Goal: Task Accomplishment & Management: Manage account settings

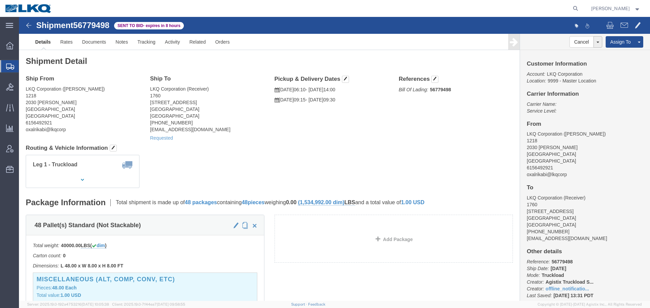
click at [369, 6] on agx-global-search at bounding box center [473, 8] width 217 height 17
click at [571, 6] on icon at bounding box center [575, 8] width 9 height 9
paste input "56790048"
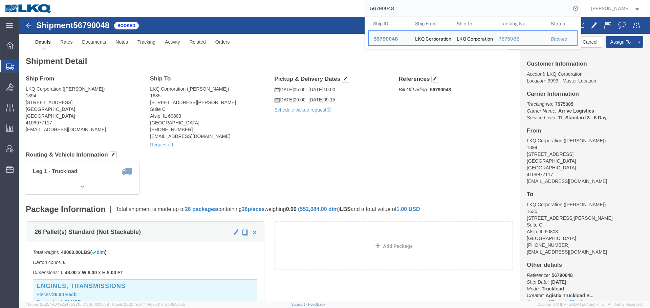
click at [434, 4] on input "56790048" at bounding box center [468, 8] width 206 height 16
paste input "78157"
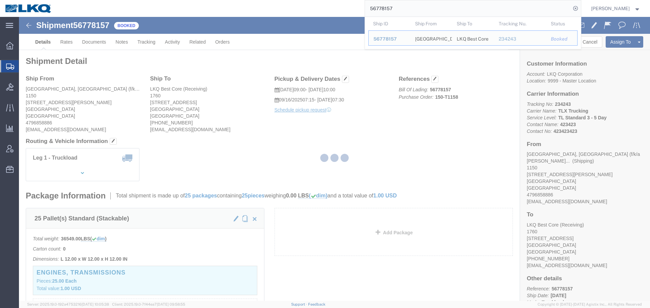
click at [369, 105] on div at bounding box center [334, 159] width 631 height 284
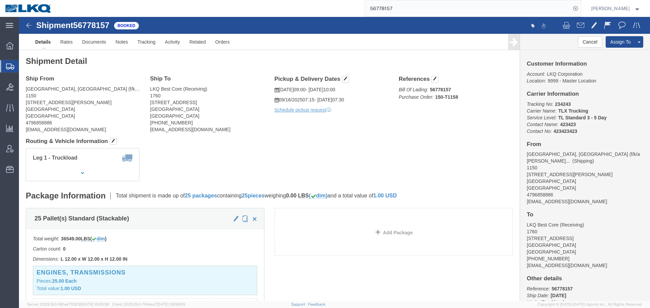
click span "07:30"
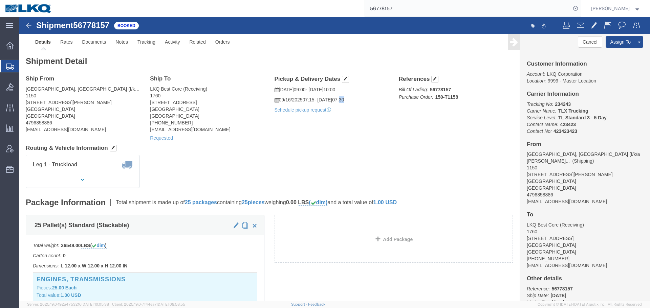
click span "07:30"
click div "Ship From Fayetteville, AR (f/k/a Mabry Auto Salvage) (Shipping) 1150 185 East …"
click link "Documents"
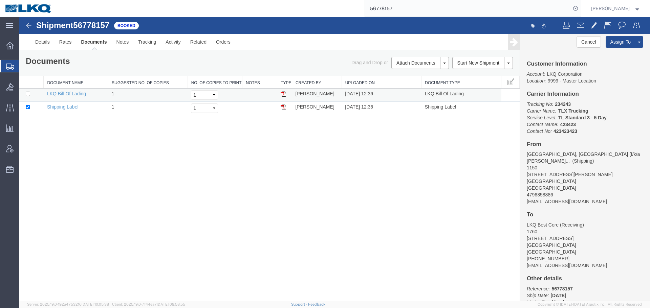
click at [282, 95] on img at bounding box center [283, 93] width 5 height 5
click at [420, 6] on input "56778157" at bounding box center [468, 8] width 206 height 16
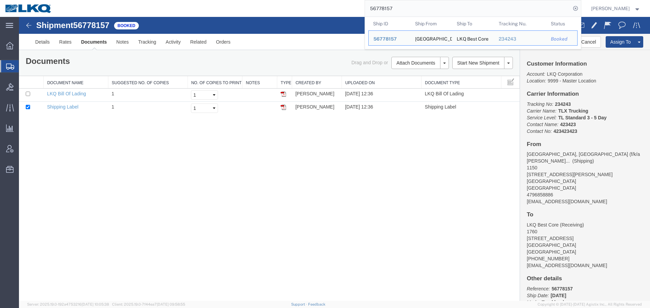
paste input "00"
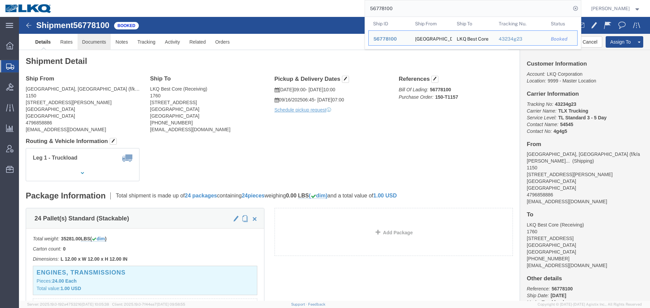
click link "Documents"
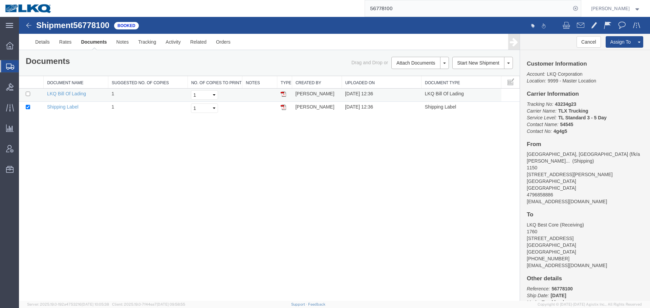
click at [284, 95] on img at bounding box center [283, 93] width 5 height 5
click at [436, 9] on input "56778100" at bounding box center [468, 8] width 206 height 16
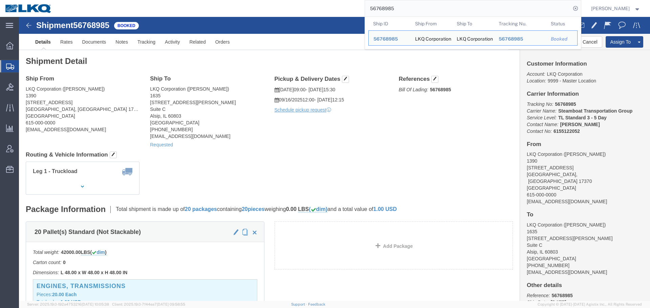
click div "Ship From LKQ Corporation (Lonnie Baumgardner) 1390 275 Crossfarm Lane York Hav…"
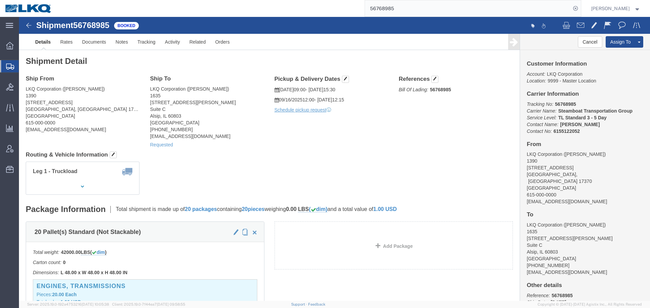
click at [499, 3] on input "56768985" at bounding box center [468, 8] width 206 height 16
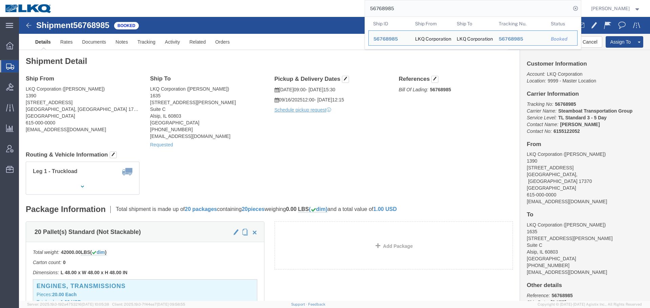
paste input "88227"
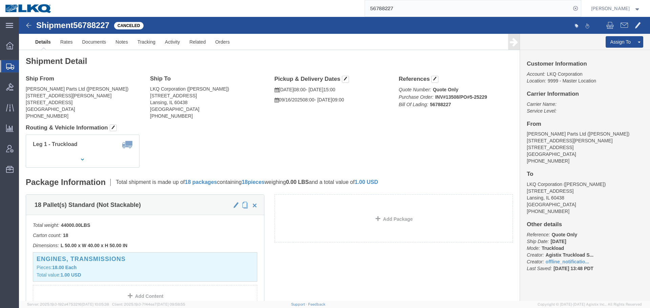
click div "Leg 1 - Truckload Vehicle 1: Standard Dry Van (53 Feet) Number of trucks: 1"
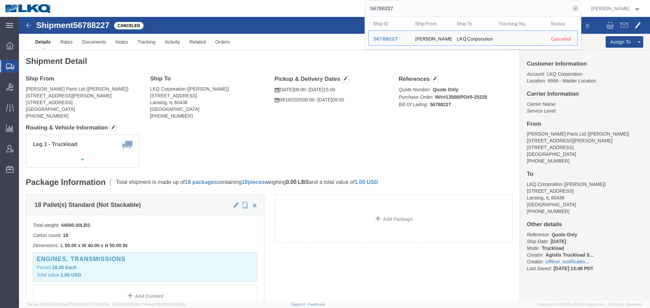
click at [411, 10] on input "56788227" at bounding box center [468, 8] width 206 height 16
paste input "64361"
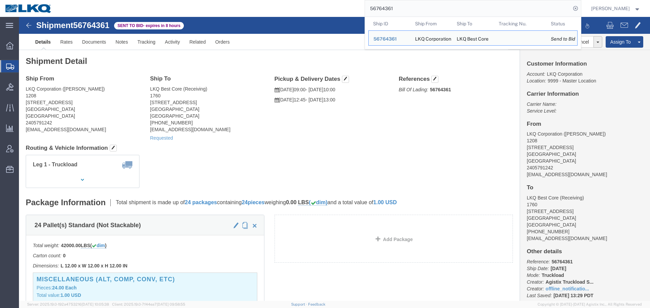
click at [433, 1] on input "56764361" at bounding box center [468, 8] width 206 height 16
click at [434, 10] on input "56764361" at bounding box center [468, 8] width 206 height 16
paste input "45360"
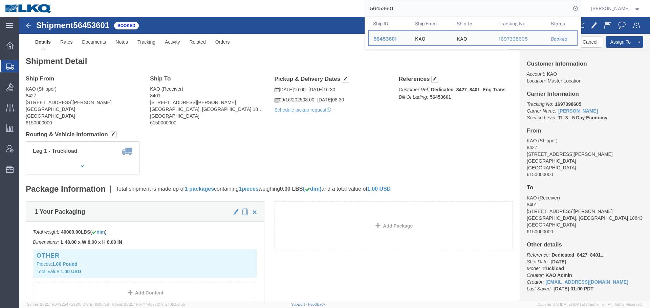
click div "Leg 1 - Truckload Number of trucks: 1"
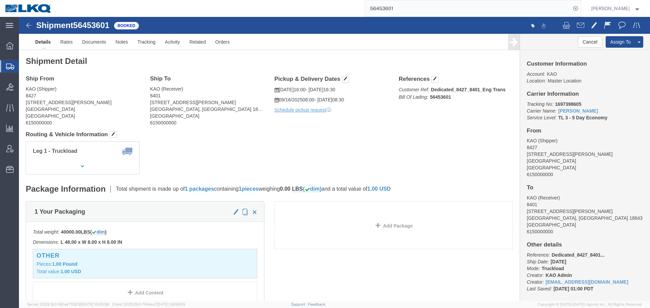
click div "Leg 1 - Truckload Number of trucks: 1"
click div "Shipment 56453601 Booked Details Rates Documents Notes Tracking Activity Relate…"
click at [425, 12] on input "56453601" at bounding box center [468, 8] width 206 height 16
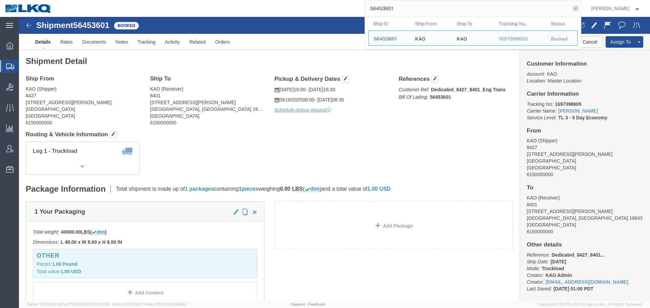
click div "Leg 1 - Truckload Number of trucks: 1"
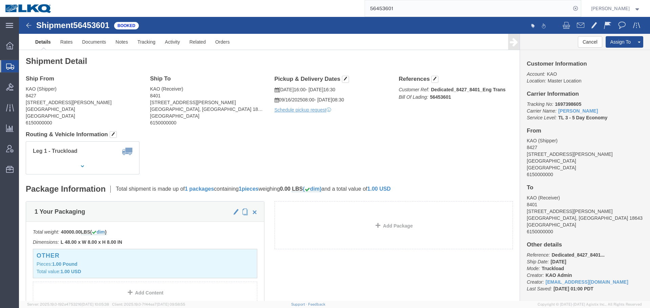
click at [402, 7] on input "56453601" at bounding box center [468, 8] width 206 height 16
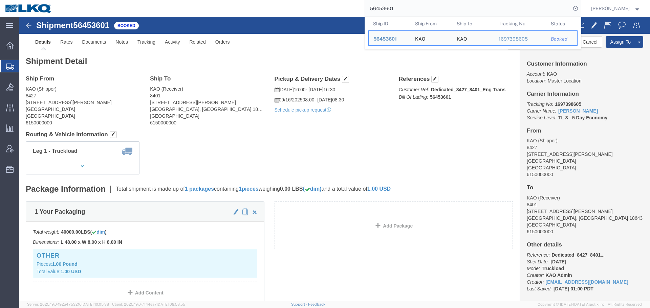
click div "Leg 1 - Truckload Number of trucks: 1"
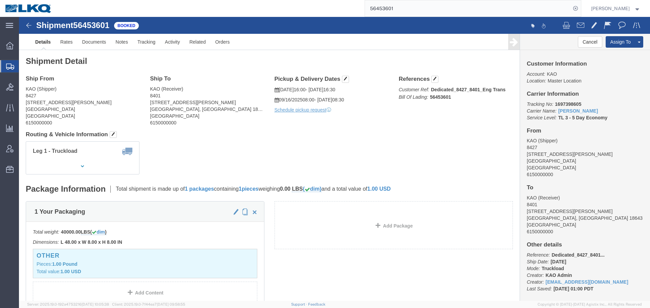
click div "Leg 1 - Truckload Number of trucks: 1"
click at [402, 6] on input "56453601" at bounding box center [468, 8] width 206 height 16
click h4 "Routing & Vehicle Information"
click div "Leg 1 - Truckload Number of trucks: 1"
click at [423, 5] on input "56453601" at bounding box center [468, 8] width 206 height 16
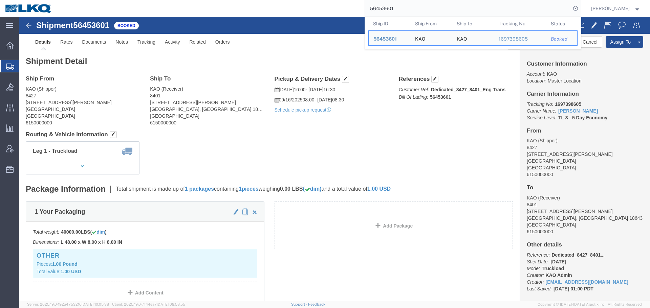
click div "Ship From KAO (Shipper) 8427 17950 Dix Toledo Highway Brownstown, MI 48193 Unit…"
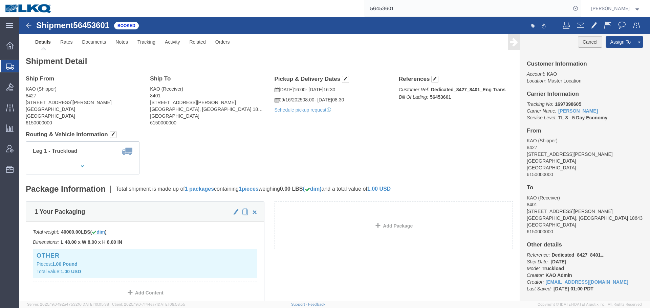
click button "Cancel"
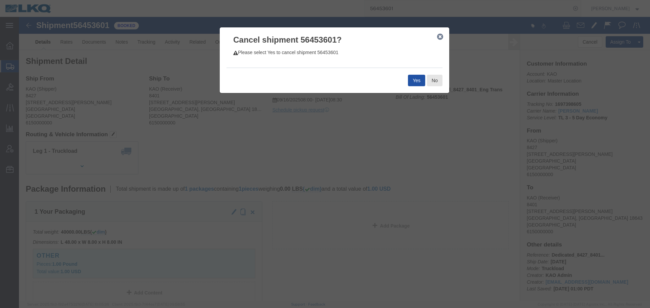
click button "Yes"
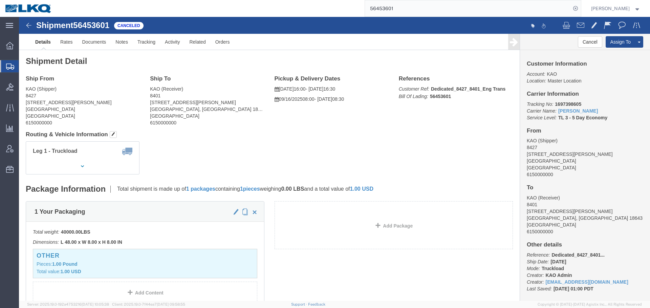
click at [423, 15] on input "56453601" at bounding box center [468, 8] width 206 height 16
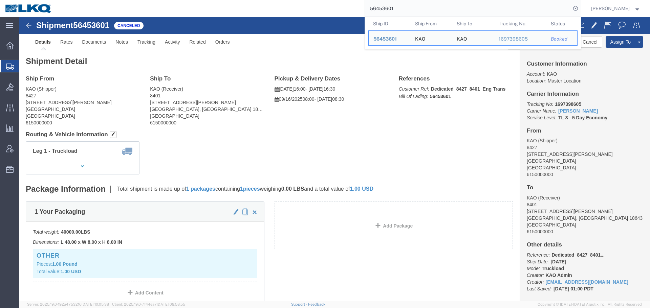
paste input "806246"
type input "56806246"
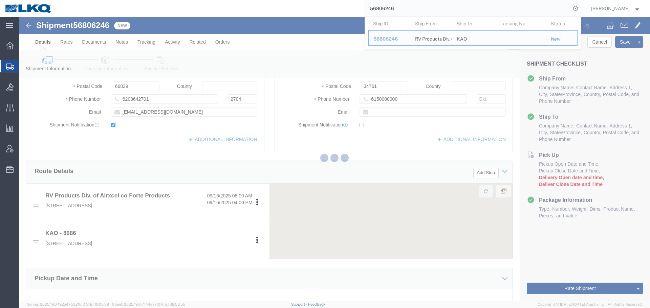
scroll to position [27, 0]
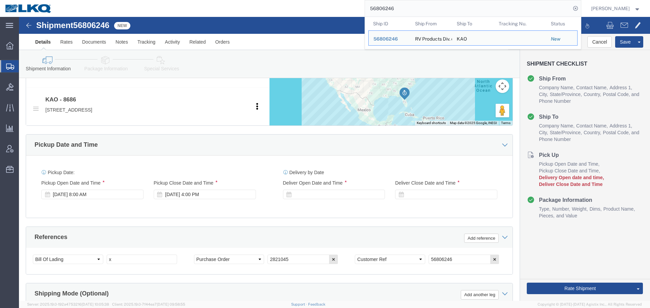
select select
select select "50211"
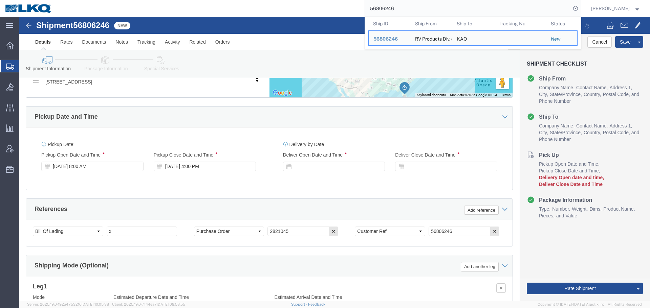
scroll to position [337, 0]
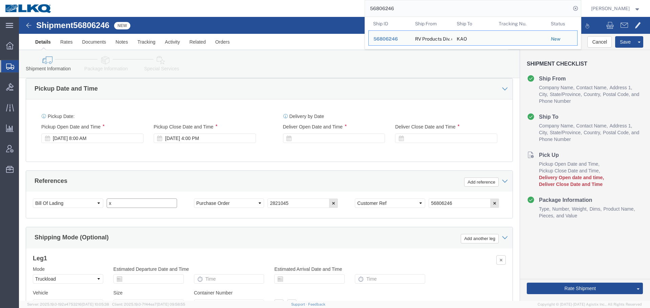
click input "x"
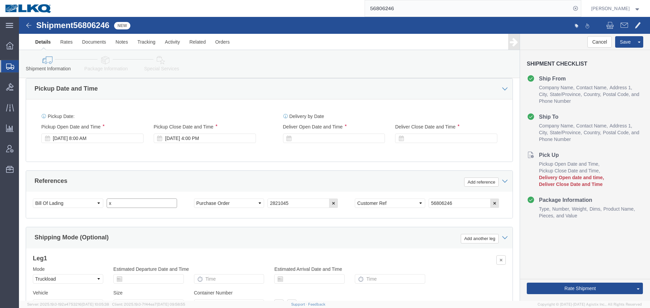
paste input "487735"
type input "487735"
click div
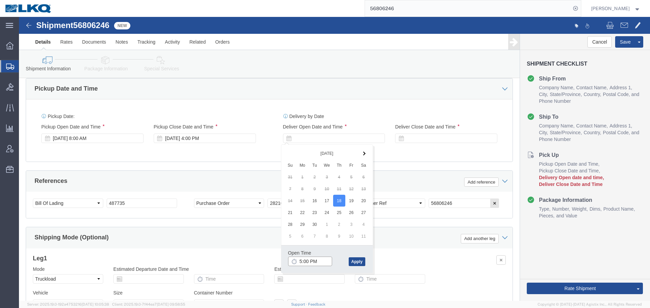
click input "5:00 PM"
type input "7:00 AM"
click button "Apply"
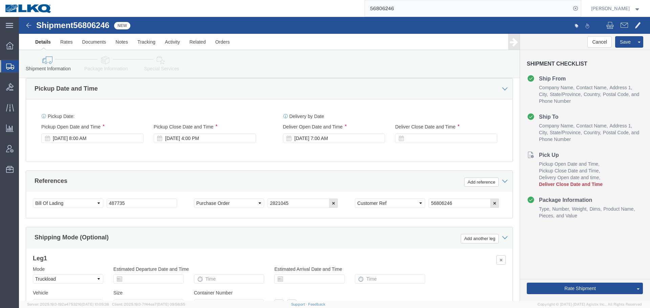
click div "Delivery Start Date Delivery Start Time Deliver Open Date and Time Sep 18 2025 …"
click div
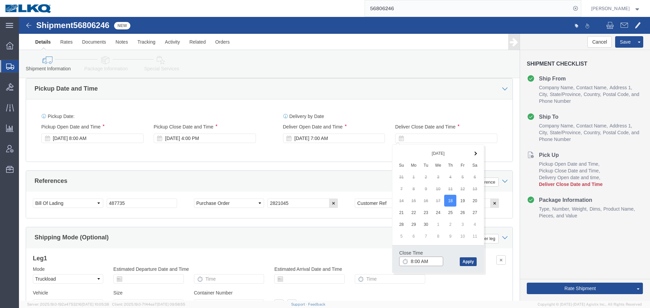
click input "8:00 AM"
type input "7:01 AM"
click button "Apply"
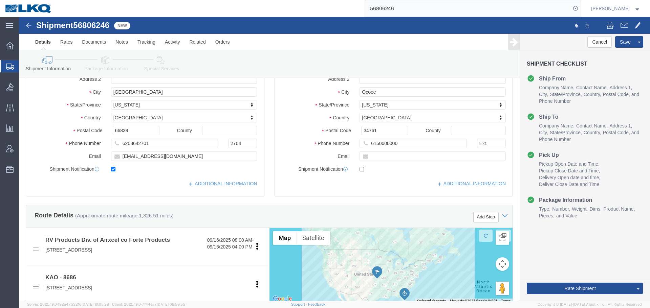
scroll to position [100, 0]
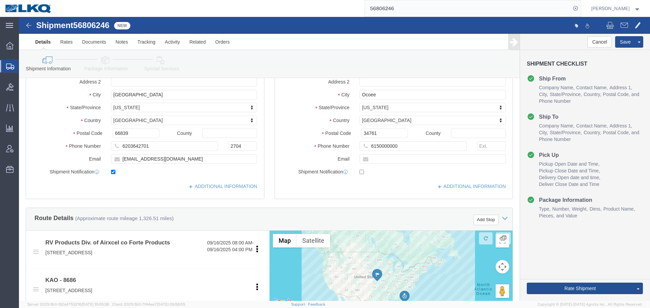
click div "Location My Profile Location 1100 - LKQ Crystal River 1103 - LKQ Ft Myers 1106 …"
click input "jreynard@forteproducts.com"
click button "Save"
type button "Save"
click input "66839"
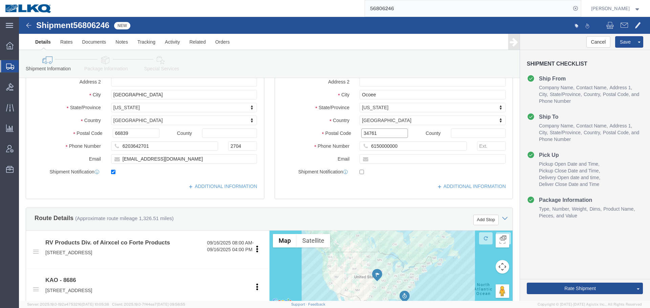
click input "34761"
click span
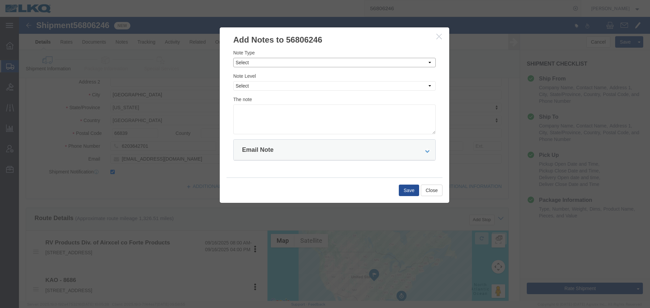
click select "Select Approval Bid Notes Carrier Change Notes Claim Notes Content Hazmat Notes…"
select select "BID_NOTES"
click select "Select Approval Bid Notes Carrier Change Notes Claim Notes Content Hazmat Notes…"
click select "Select Private to Account Private to Vendor Public"
select select "PRIVATE_TO_ACCOUNT"
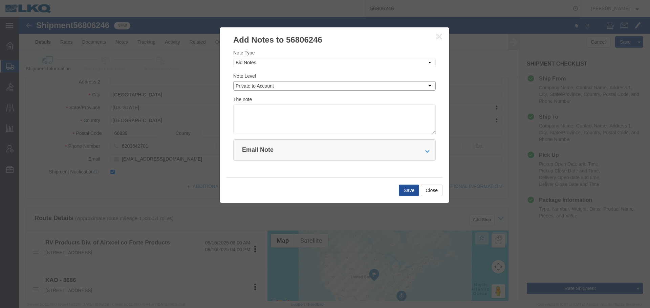
click select "Select Private to Account Private to Vendor Public"
click div "The note"
click textarea
paste textarea "$3,019"
click textarea "DAT: $3,019"
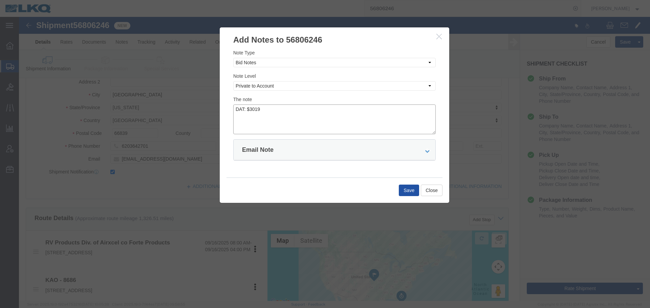
type textarea "DAT: $3019"
click button "Save"
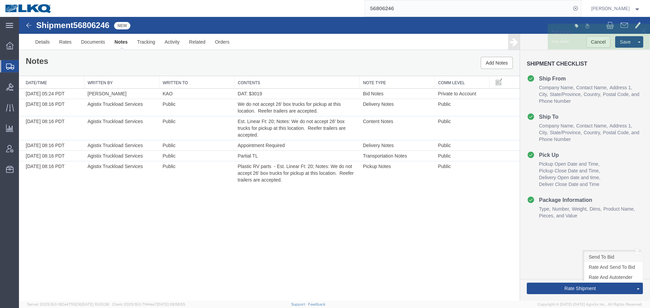
click at [600, 254] on link "Send To Bid" at bounding box center [613, 257] width 59 height 10
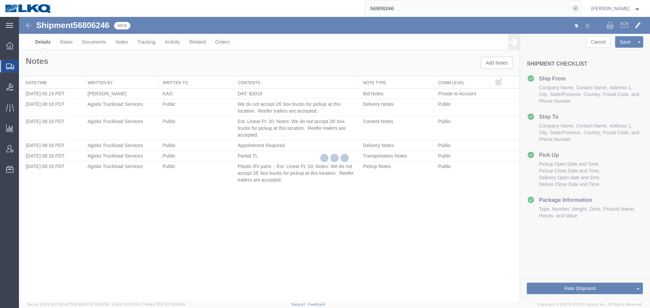
select select "50211"
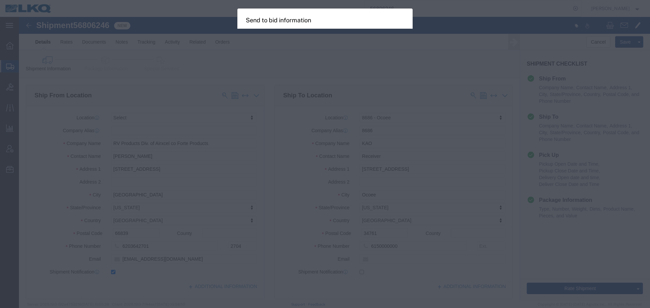
select select "TL"
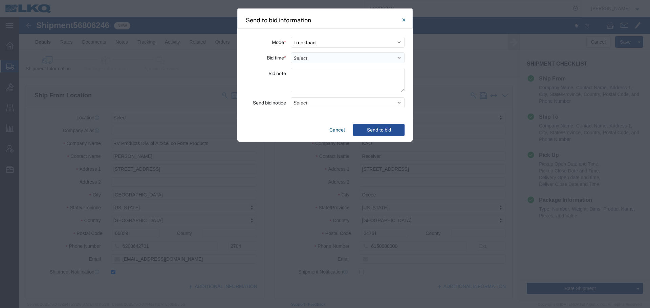
click at [333, 57] on select "Select 30 Min (Rush) 1 Hour (Rush) 2 Hours (Rush) 4 Hours (Rush) 8 Hours (Rush)…" at bounding box center [348, 57] width 114 height 11
select select "8"
click at [291, 52] on select "Select 30 Min (Rush) 1 Hour (Rush) 2 Hours (Rush) 4 Hours (Rush) 8 Hours (Rush)…" at bounding box center [348, 57] width 114 height 11
click at [326, 108] on button "Select" at bounding box center [348, 102] width 114 height 11
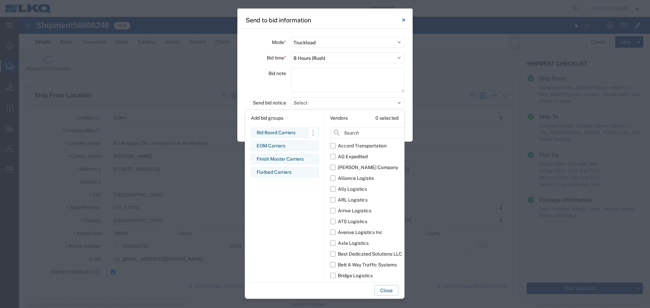
click at [296, 130] on div "Bid Board Carriers" at bounding box center [285, 132] width 57 height 7
click at [239, 69] on div "Mode * Select Small Parcel Truckload Air Rail Less than Truckload Ocean Freight…" at bounding box center [324, 74] width 175 height 90
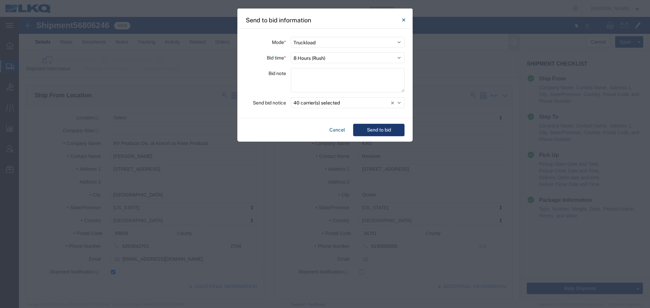
click at [380, 128] on button "Send to bid" at bounding box center [378, 130] width 51 height 13
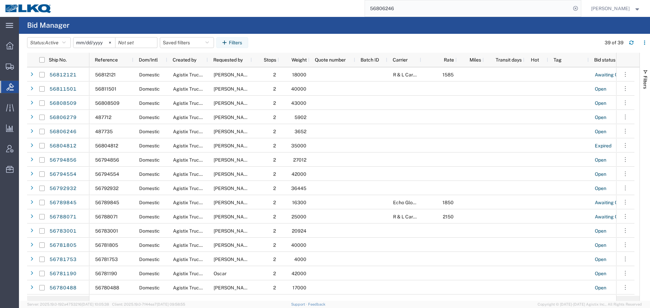
click at [461, 3] on input "56806246" at bounding box center [468, 8] width 206 height 16
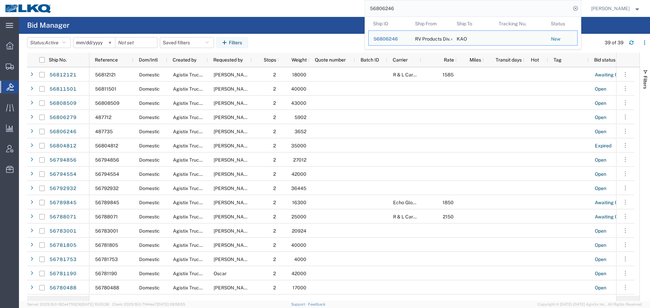
paste input "439380"
type input "56439380"
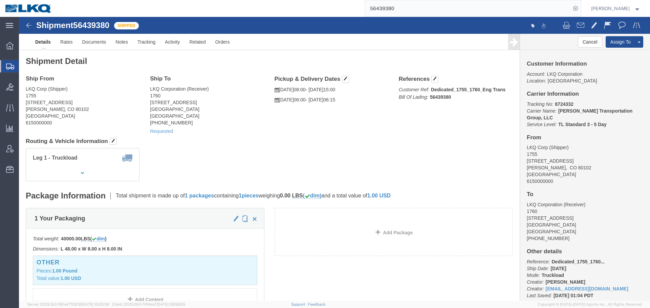
click div "Leg 1 - Truckload Vehicle 1: Standard Dry Van (53 Feet) Number of trucks: 1"
click link "Requested"
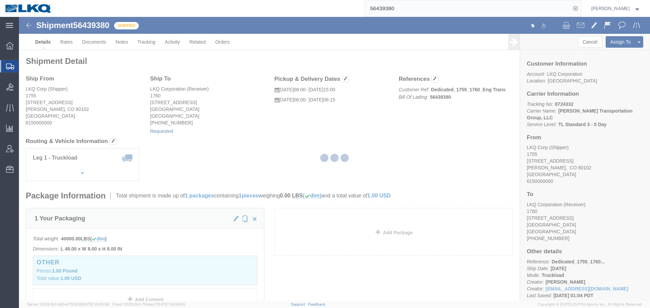
select select "1"
select select "40"
select select "15"
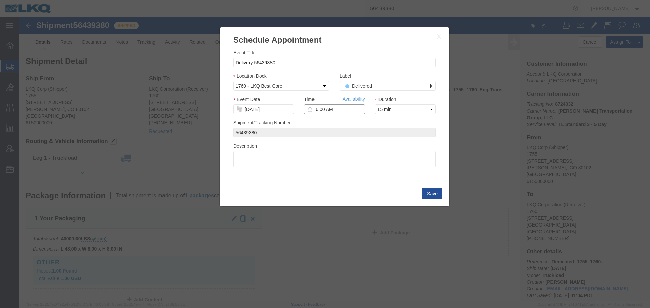
click input "6:00 AM"
click input "[DATE]"
click td "16"
type input "09/16/2025"
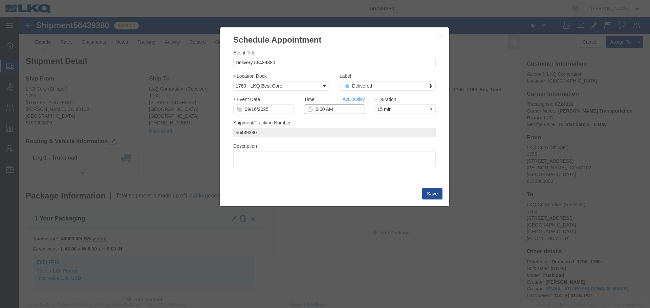
click input "6:00 AM"
click input "10:00 AM"
type input "10:30 AM"
click button "Save"
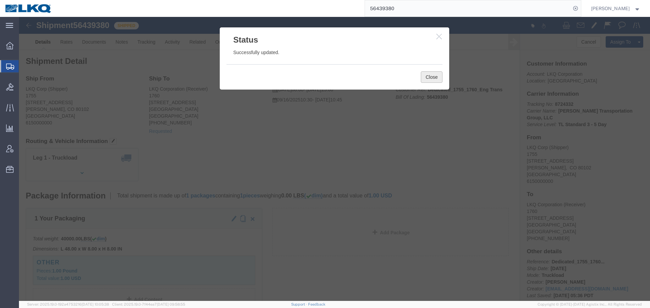
click button "Close"
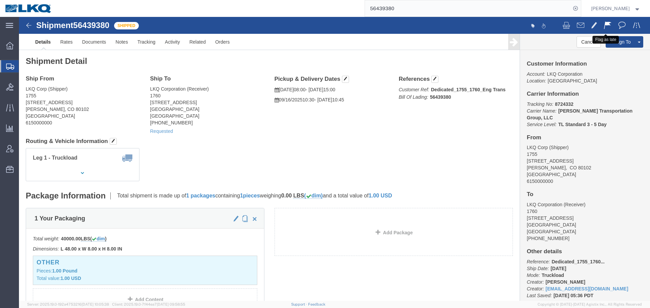
click span
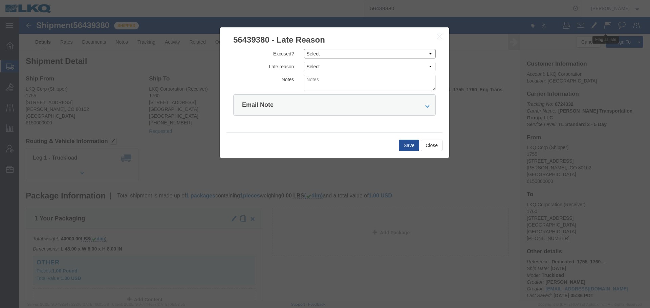
drag, startPoint x: 307, startPoint y: 36, endPoint x: 306, endPoint y: 40, distance: 3.7
click select "Select Excused Not Excused"
select select "NOT_EXCUSED"
click select "Select Excused Not Excused"
click select "Select Bad Carrier Data Carrier Admin Error Delay Accident Driver Error Lack of…"
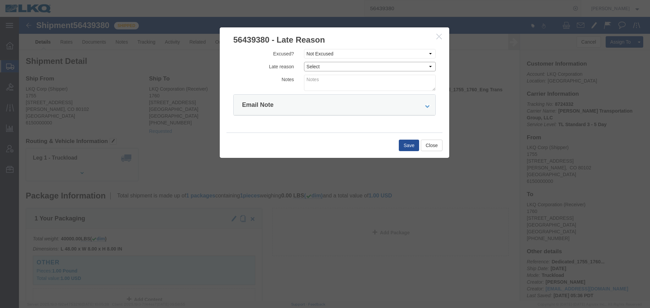
select select "DRIVER_ERROR"
click select "Select Bad Carrier Data Carrier Admin Error Delay Accident Driver Error Lack of…"
click textarea
type textarea "09/15 delivery"
click button "Save"
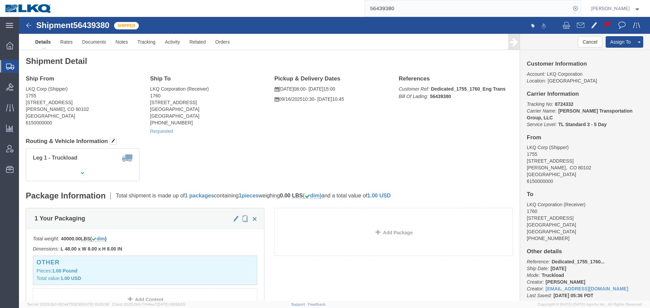
drag, startPoint x: 414, startPoint y: 17, endPoint x: 395, endPoint y: 0, distance: 25.2
click div "Shipment 56439380 Shipped Details Rates Documents Notes Tracking Activity Relat…"
click at [412, 16] on input "56439380" at bounding box center [468, 8] width 206 height 16
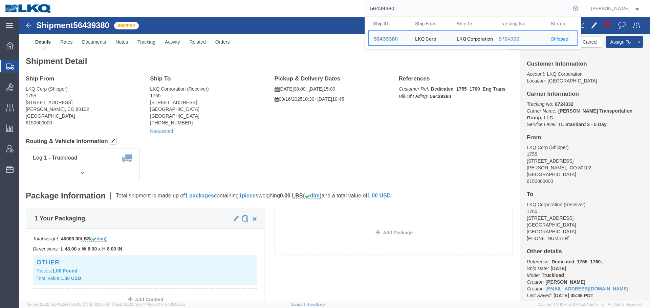
paste input "807649"
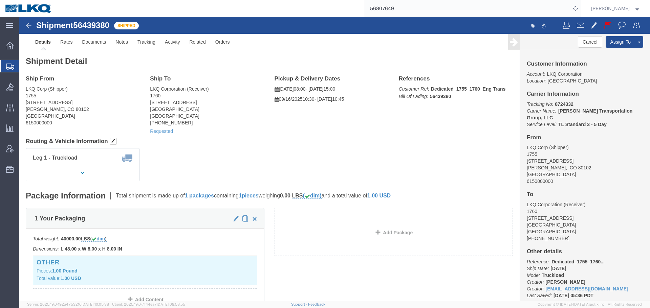
click div "Ship From LKQ Corp (Shipper) 1755 40100 E Colfax Ave Bennett, CO 80102 United S…"
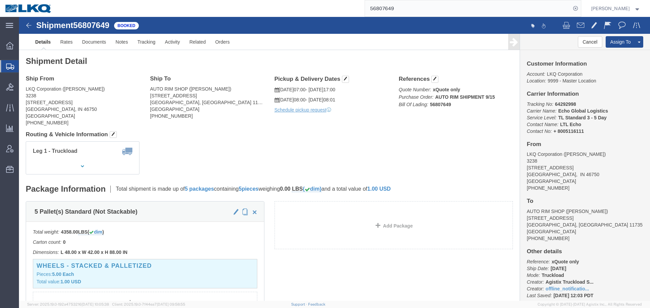
click h4 "Routing & Vehicle Information"
click link "Rates"
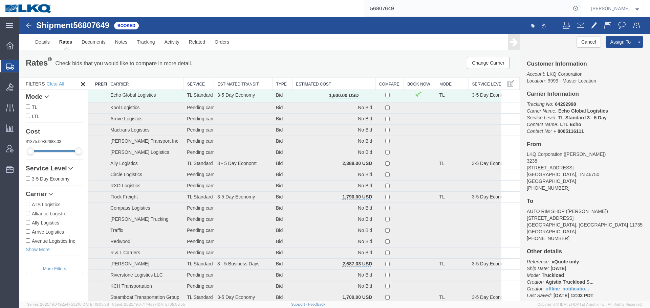
click at [323, 83] on th "Estimated Cost" at bounding box center [333, 84] width 83 height 13
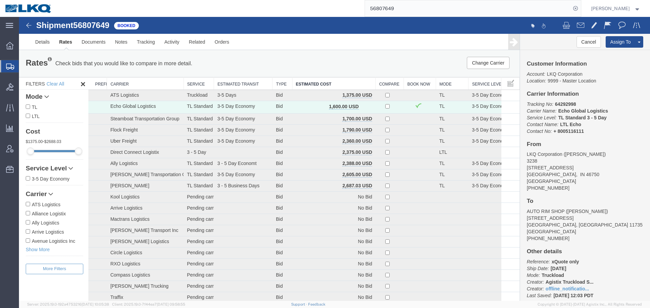
click at [336, 60] on div "Change Carrier Pause Continue" at bounding box center [414, 63] width 207 height 12
click at [46, 40] on link "Details" at bounding box center [42, 42] width 24 height 16
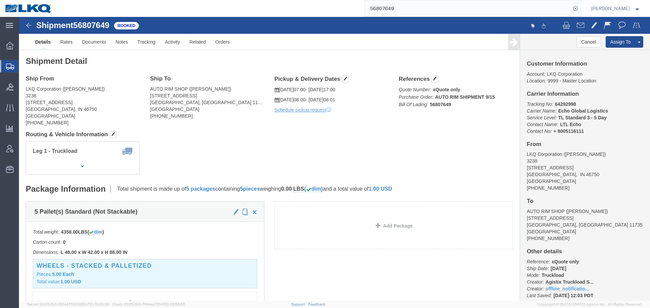
click at [432, 7] on input "56807649" at bounding box center [468, 8] width 206 height 16
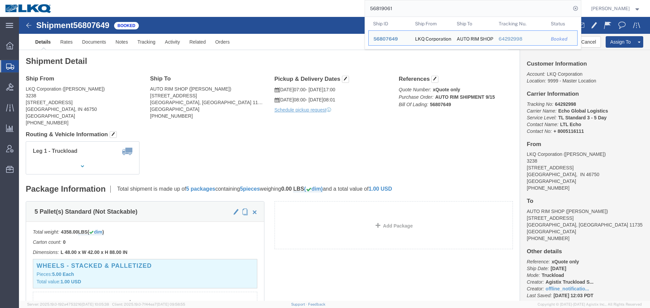
type input "56819061"
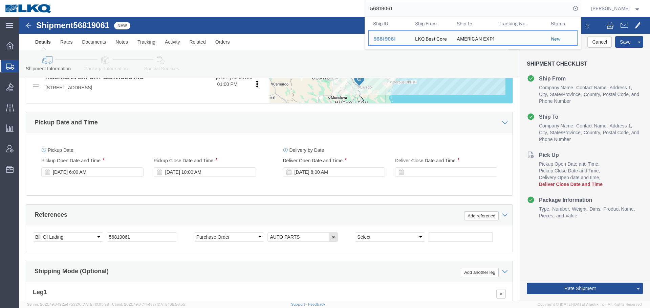
select select "27634"
select select
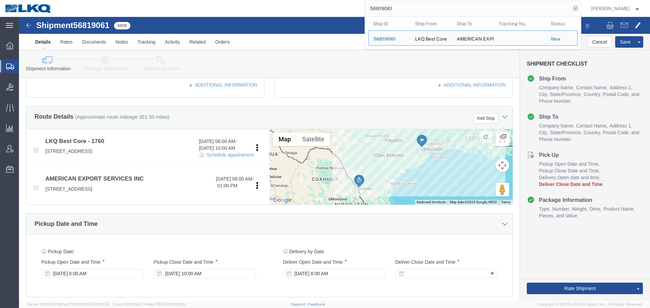
click div
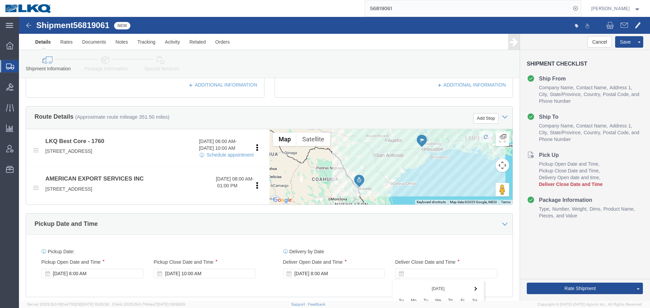
scroll to position [405, 0]
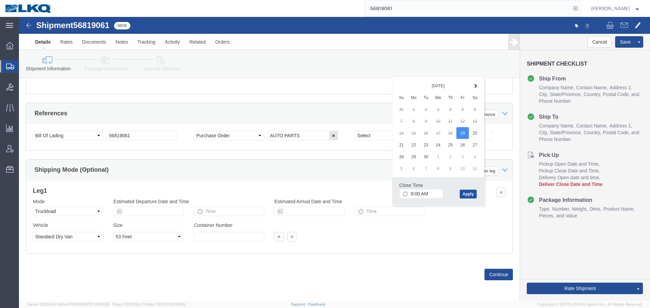
click button "Apply"
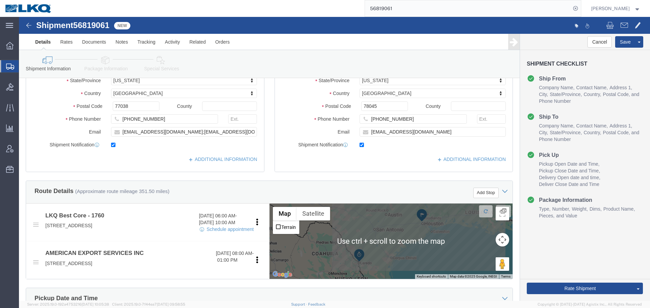
scroll to position [168, 0]
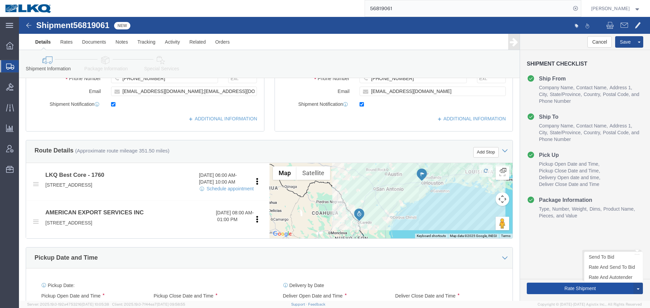
click button "Rate Shipment"
type button "Rate Shipment"
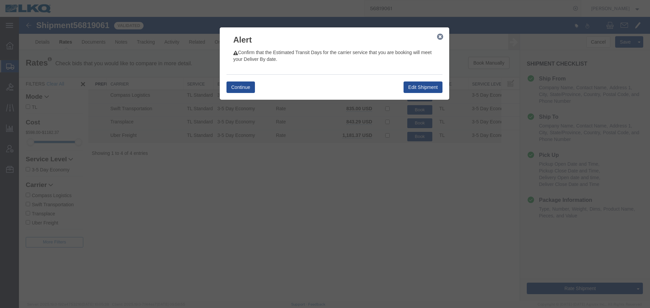
click at [439, 38] on icon "button" at bounding box center [440, 36] width 6 height 5
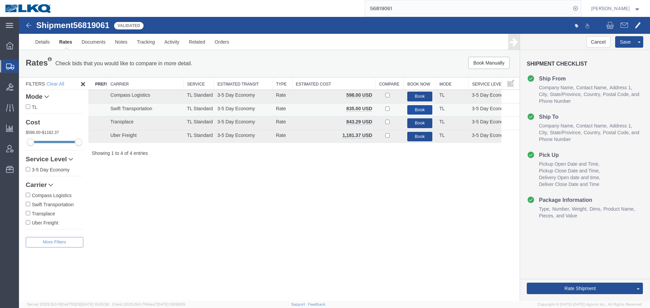
click at [416, 108] on button "Book" at bounding box center [419, 110] width 25 height 10
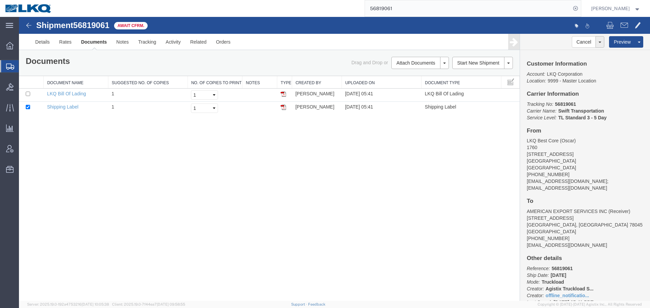
click at [389, 12] on input "56819061" at bounding box center [468, 8] width 206 height 16
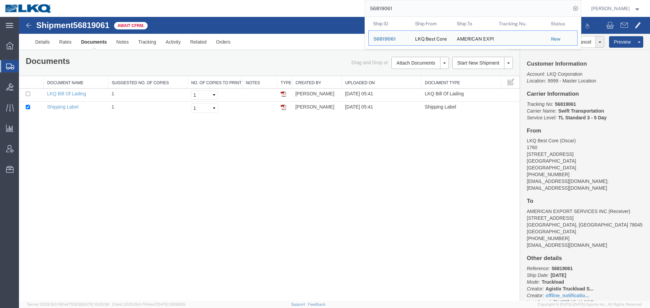
paste input "1897"
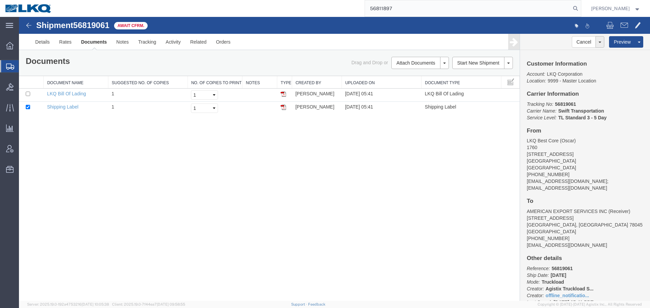
type input "56811897"
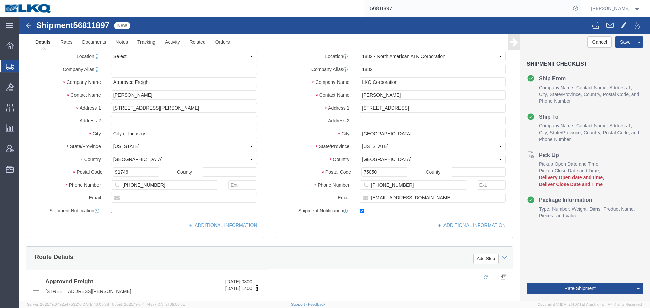
select select "27708"
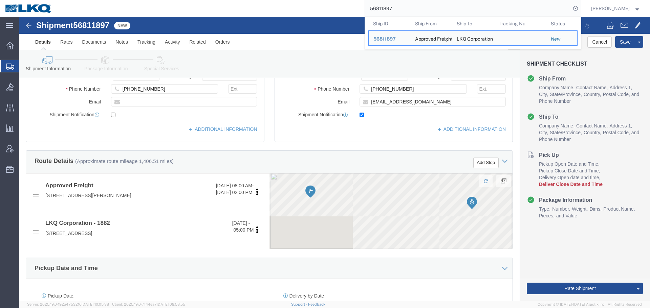
scroll to position [237, 0]
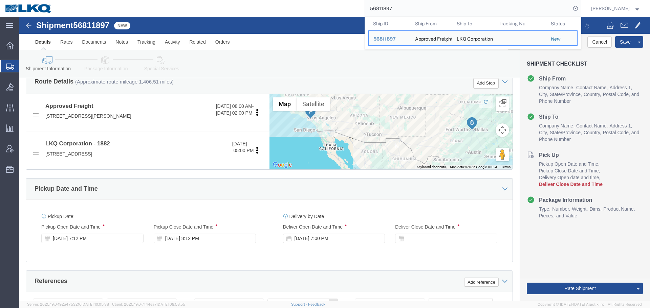
click at [384, 13] on input "56811897" at bounding box center [468, 8] width 206 height 16
paste input "467726"
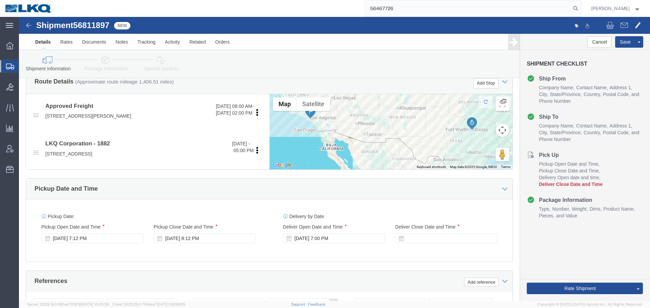
type input "56467726"
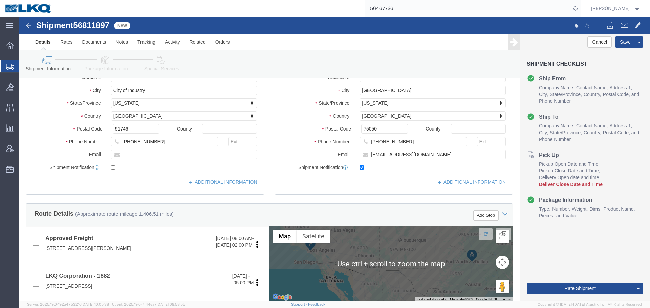
scroll to position [0, 0]
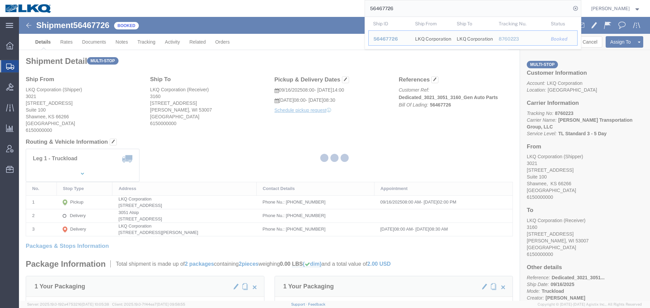
click at [330, 115] on div at bounding box center [334, 159] width 631 height 284
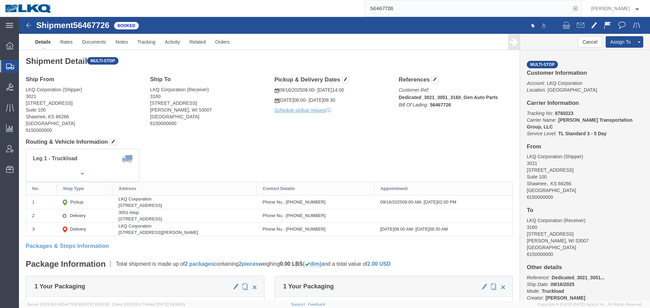
click div "Leg 1 - Truckload Number of trucks: 1"
click span "button"
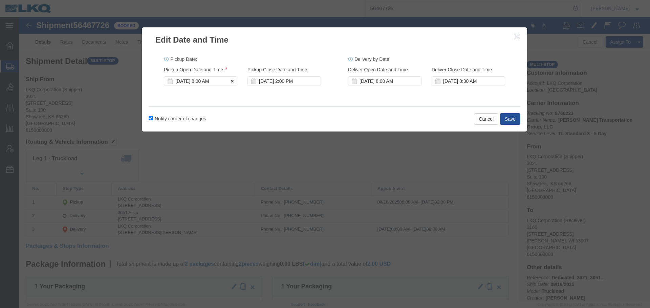
click div "Sep 16 2025 8:00 AM"
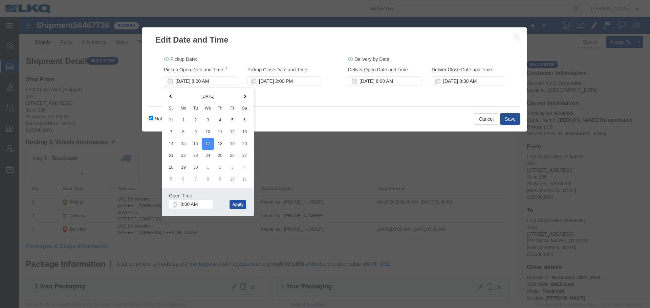
click button "Apply"
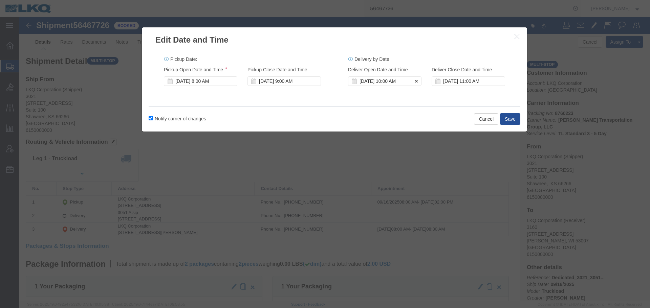
click div "Sep 17 2025 10:00 AM"
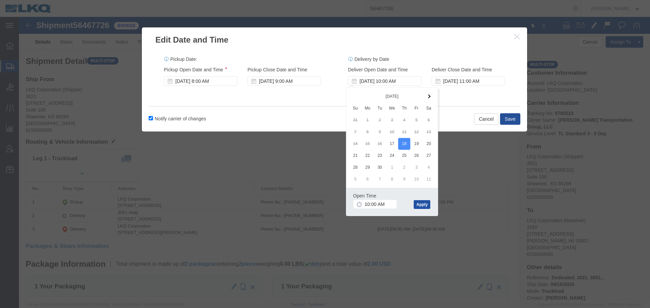
click button "Apply"
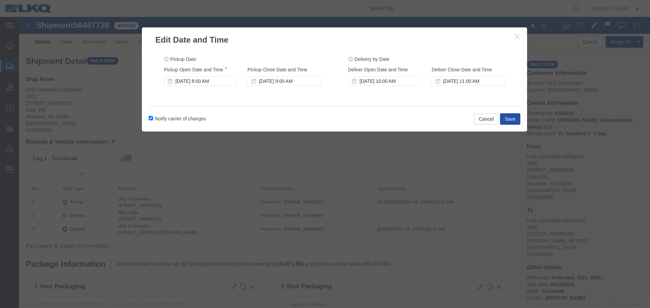
click button "Save"
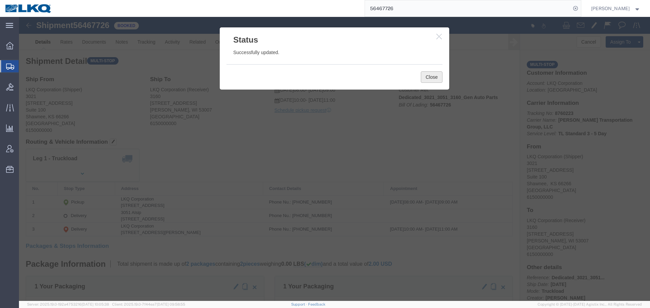
click button "Close"
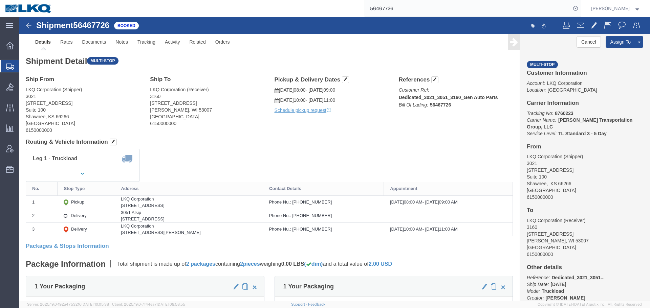
click div "Shipment 56467726 Booked Details Rates Documents Notes Tracking Activity Relate…"
click at [407, 3] on input "56467726" at bounding box center [468, 8] width 206 height 16
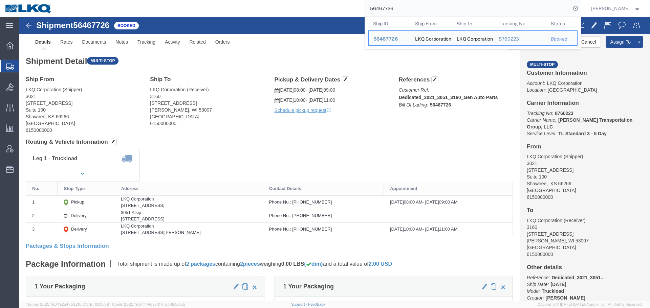
paste input "770129"
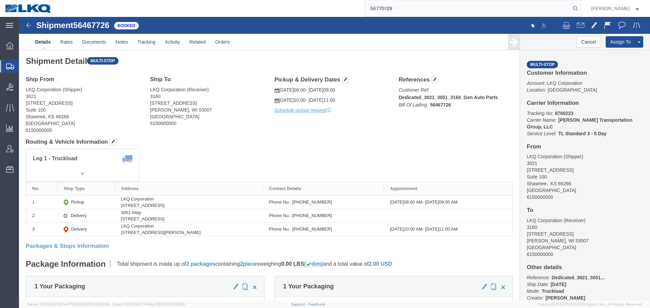
type input "56770129"
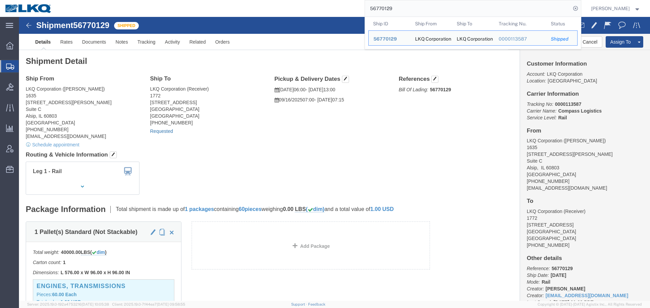
click link "Requested"
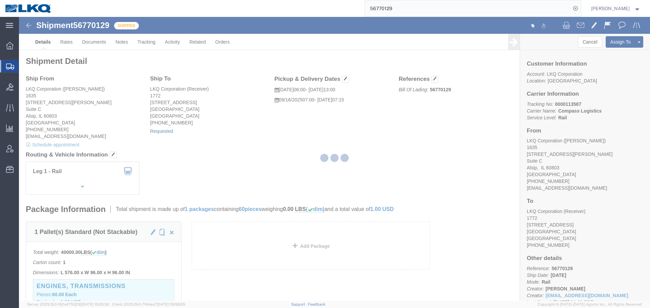
select select "1"
select select
select select "15"
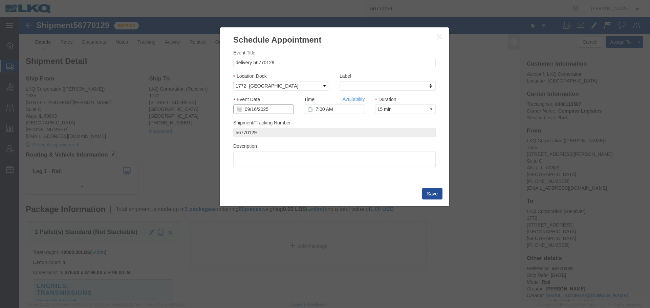
click input "09/16/2025"
click td "17"
type input "[DATE]"
click input "7:00 AM"
type input "8:00 AM"
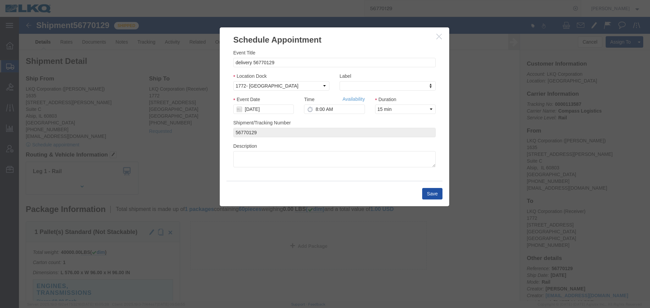
click button "Save"
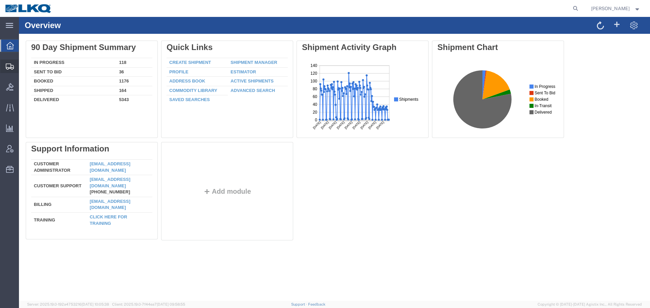
click at [0, 0] on span "Shipment Manager" at bounding box center [0, 0] width 0 height 0
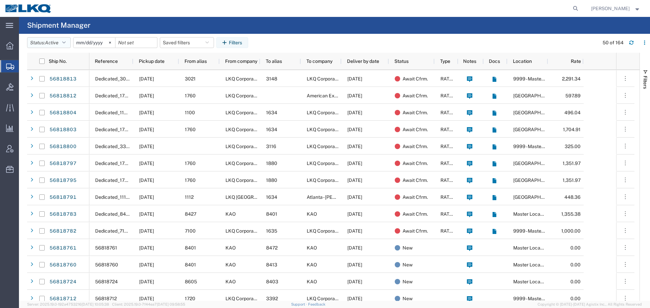
click at [57, 43] on span "Active" at bounding box center [52, 42] width 14 height 5
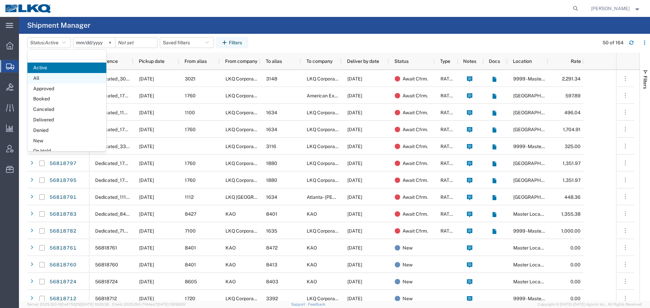
click at [55, 73] on span "All" at bounding box center [66, 78] width 79 height 10
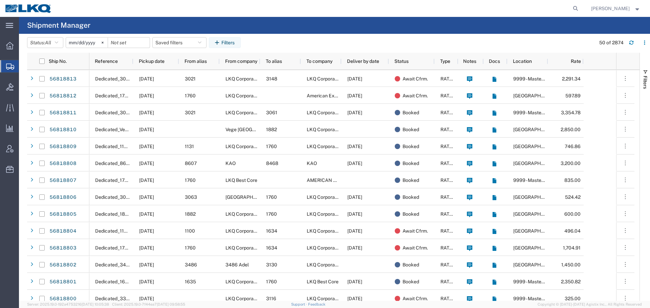
click at [79, 41] on input "[DATE]" at bounding box center [87, 43] width 42 height 10
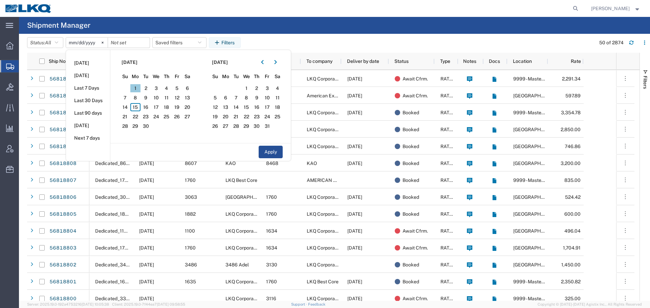
click at [138, 85] on span "1" at bounding box center [135, 88] width 10 height 8
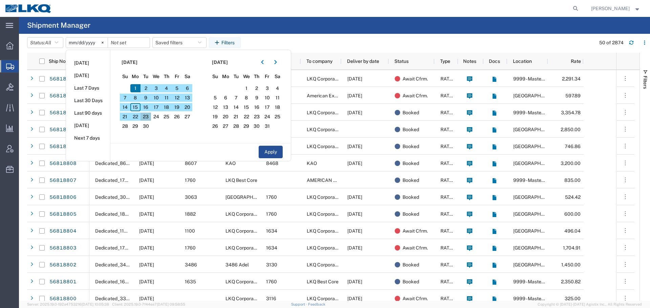
click at [147, 117] on span "23" at bounding box center [145, 117] width 10 height 8
click at [276, 149] on button "Apply" at bounding box center [271, 152] width 24 height 13
type input "2025-09-01"
type input "2025-09-23"
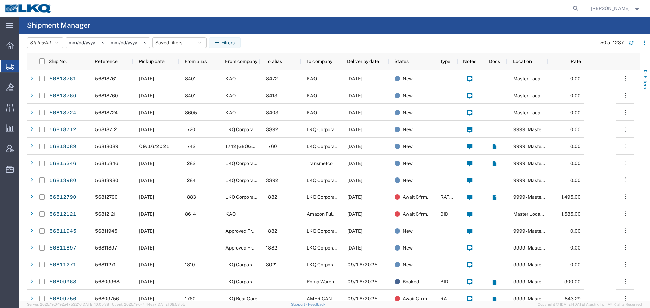
click at [646, 89] on span "Filters" at bounding box center [644, 82] width 5 height 13
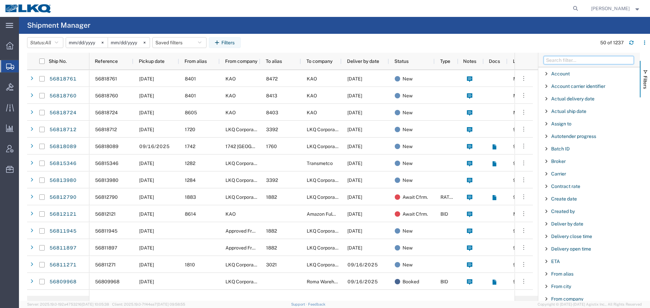
click at [568, 61] on input "Filter Columns Input" at bounding box center [589, 60] width 90 height 8
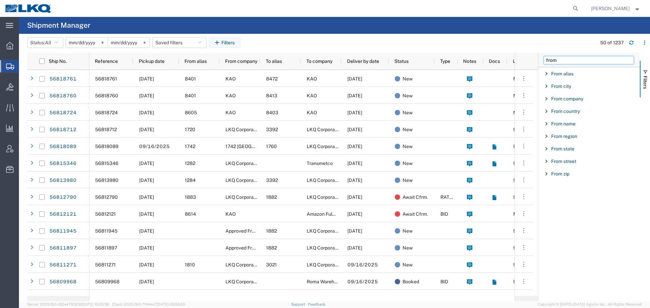
type input "from"
click at [547, 85] on span "Filter List 9 Filters" at bounding box center [546, 86] width 5 height 5
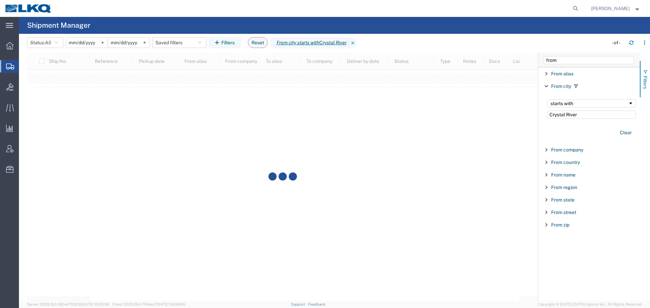
type input "Crystal River"
click at [649, 74] on button "Filters" at bounding box center [645, 79] width 10 height 37
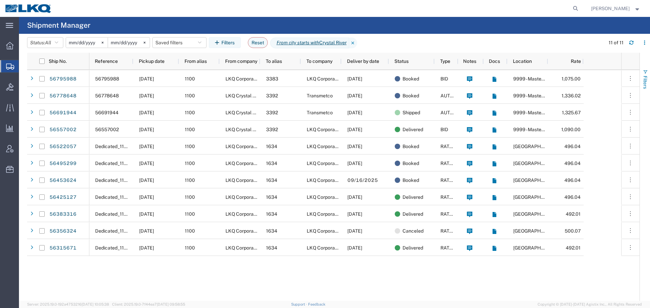
click at [649, 84] on button "Filters" at bounding box center [645, 79] width 10 height 37
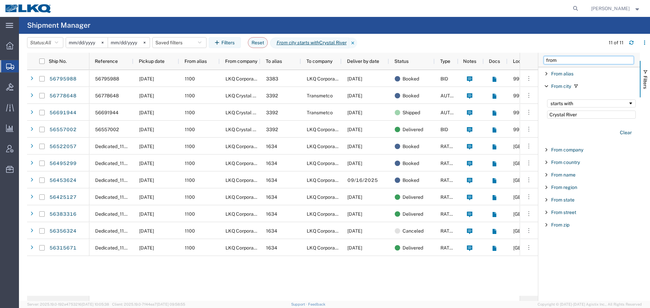
click at [575, 64] on input "from" at bounding box center [589, 60] width 90 height 8
type input "to"
click at [547, 125] on span "Filter List 12 Filters" at bounding box center [546, 123] width 5 height 5
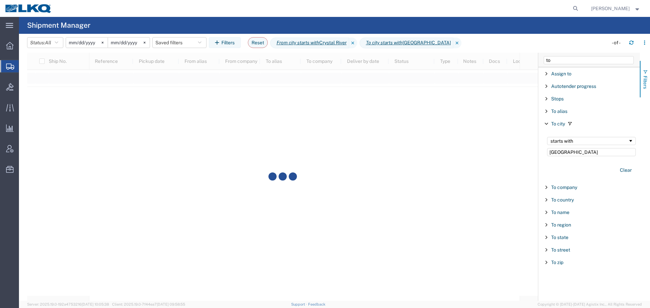
type input "Atlanta"
click at [649, 83] on button "Filters" at bounding box center [645, 79] width 10 height 37
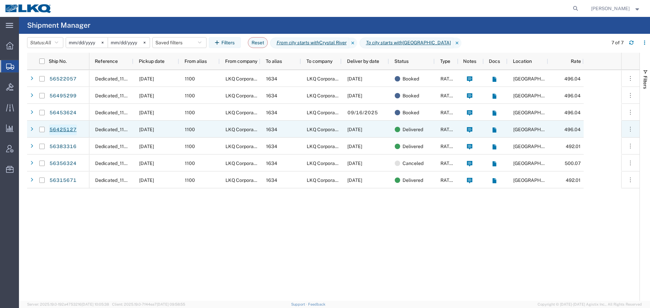
click at [63, 132] on link "56425127" at bounding box center [63, 130] width 28 height 11
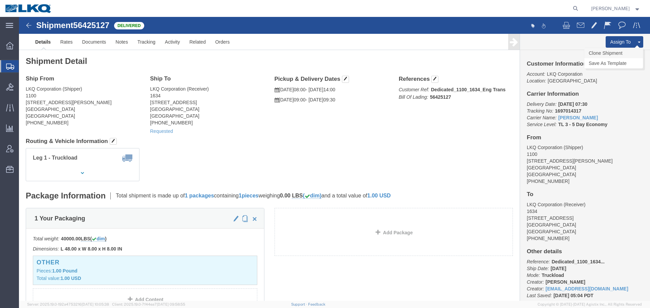
click link "Clone Shipment"
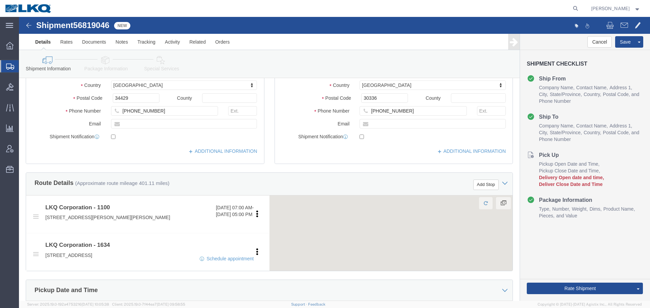
select select "27344"
select select "28712"
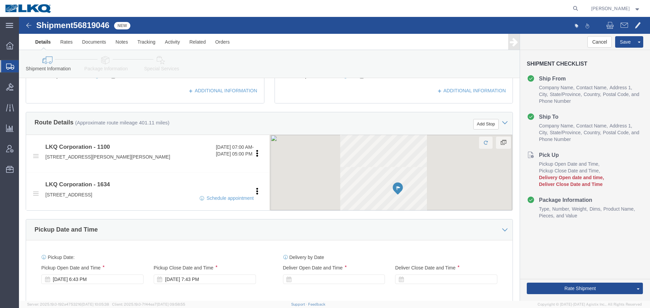
scroll to position [271, 0]
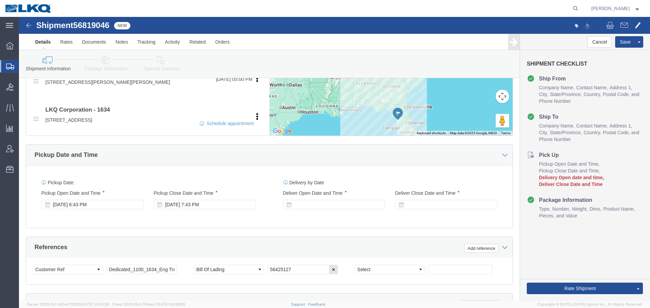
click span "56819046"
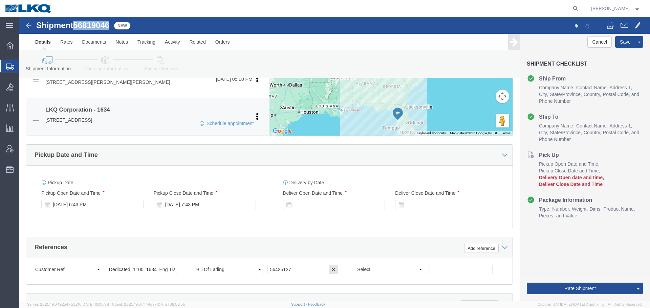
copy span "56819046"
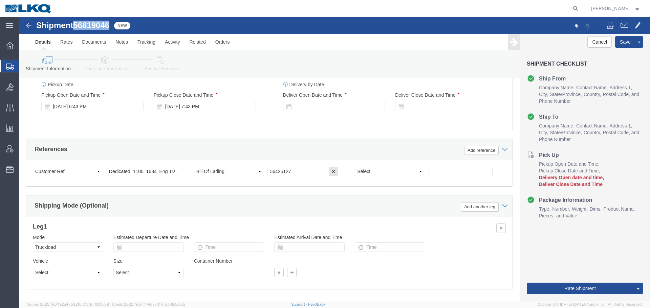
scroll to position [337, 0]
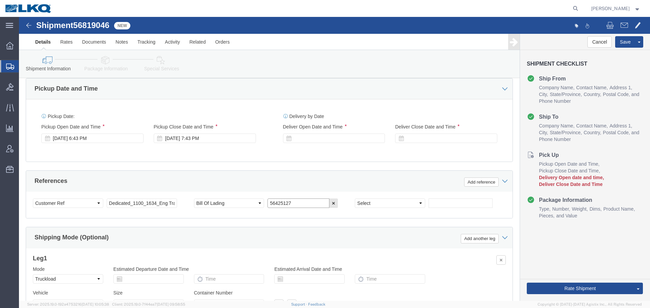
click input "56425127"
paste input "819046"
type input "56819046"
click div "Sep 15 2025 6:43 PM"
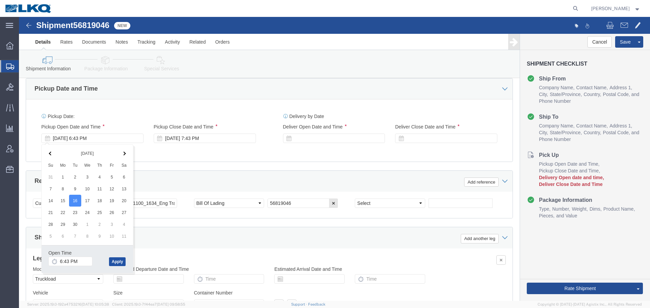
click button "Apply"
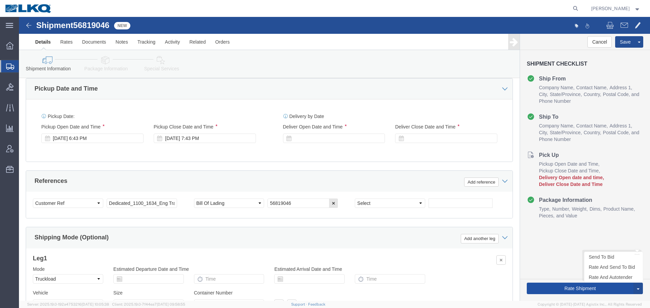
click button "Rate Shipment"
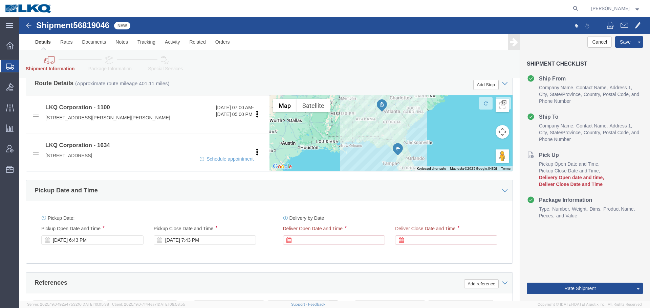
scroll to position [338, 0]
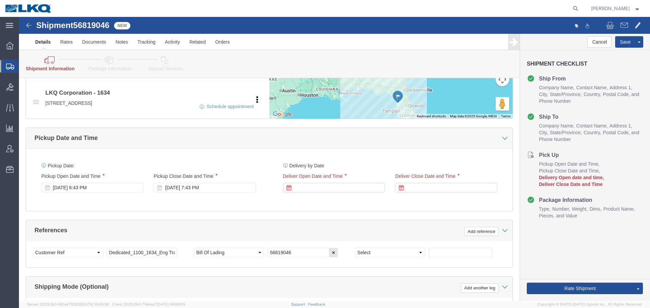
click div "Delivery Start Date Delivery Start Time Deliver Open Date and Time Deliver Clos…"
click div
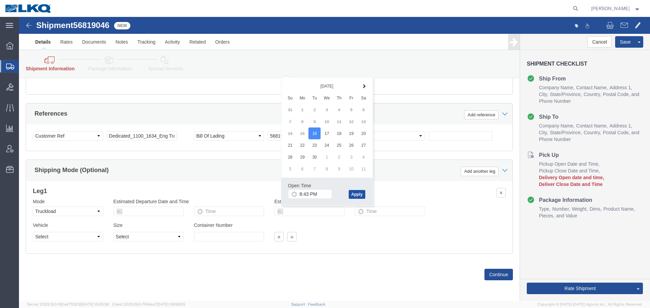
click button "Apply"
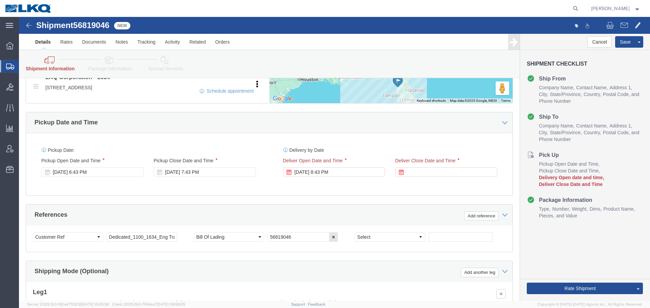
scroll to position [354, 0]
click div
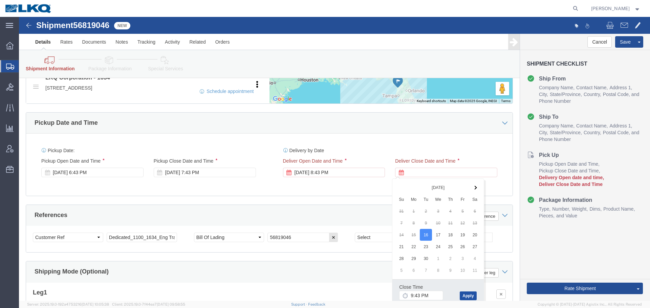
click button "Apply"
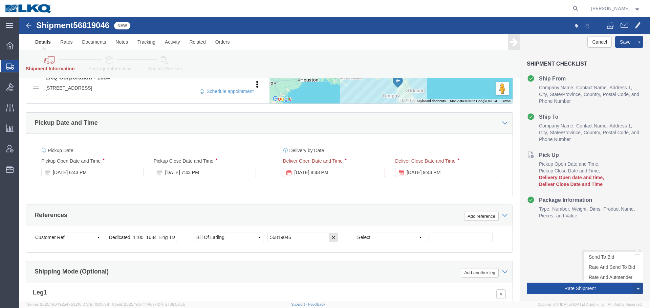
click button "Rate Shipment"
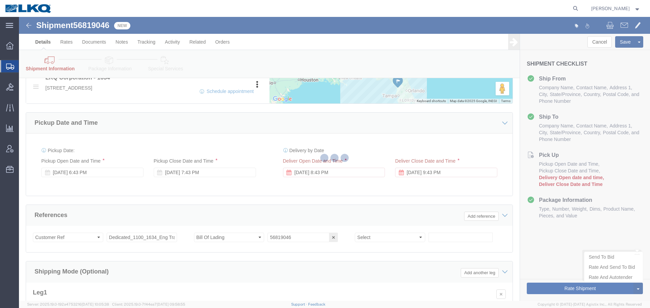
type button "Rate Shipment"
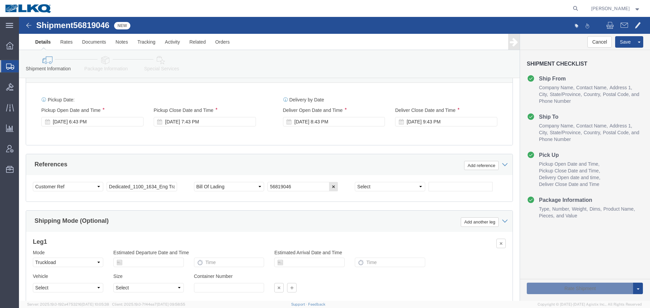
scroll to position [303, 0]
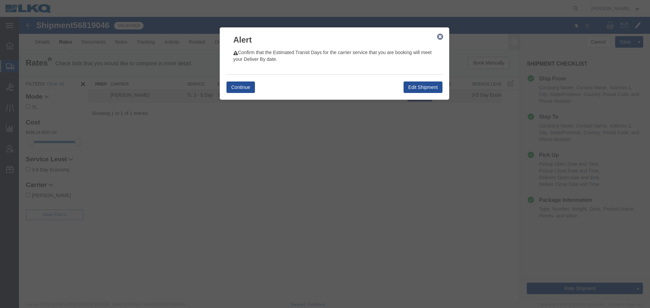
click at [444, 37] on h3 "Alert" at bounding box center [334, 36] width 229 height 18
click at [439, 36] on icon "button" at bounding box center [440, 36] width 6 height 5
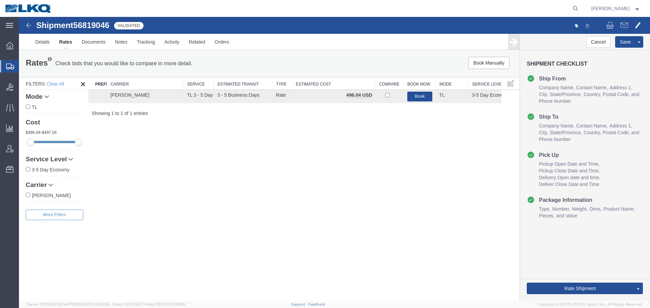
click at [99, 27] on span "56819046" at bounding box center [91, 25] width 36 height 9
copy span "56819046"
click at [623, 42] on button "Save" at bounding box center [625, 42] width 20 height 12
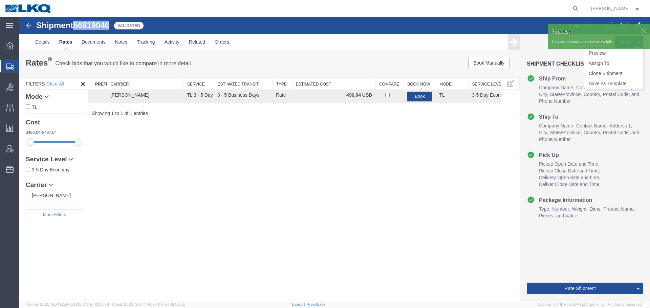
type button "Save"
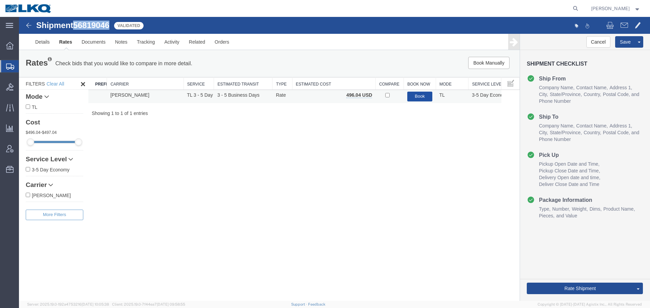
click at [415, 96] on button "Book" at bounding box center [419, 97] width 25 height 10
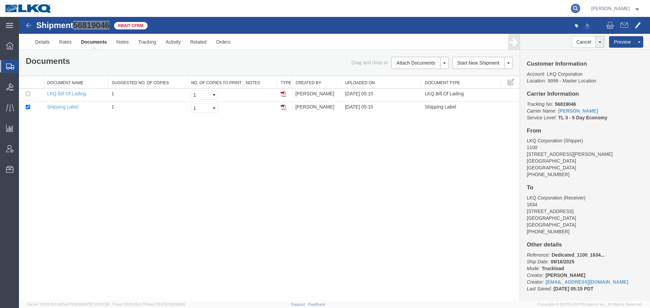
click at [574, 11] on icon at bounding box center [575, 8] width 9 height 9
paste input "56809240"
type input "56809240"
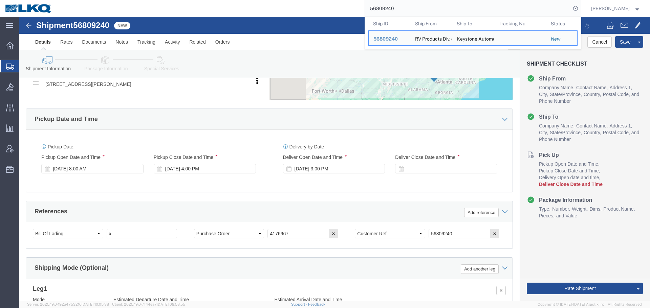
scroll to position [303, 0]
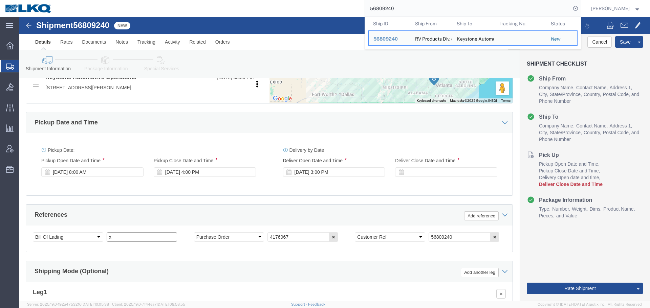
click input "x"
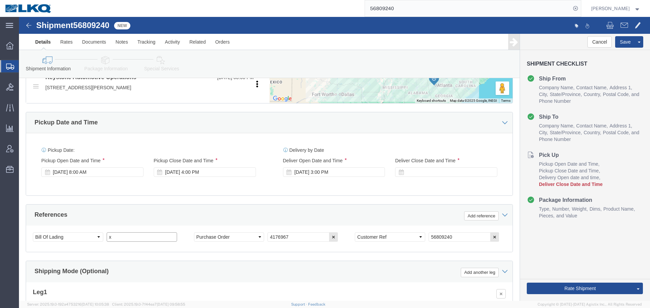
paste input "487745"
type input "487745"
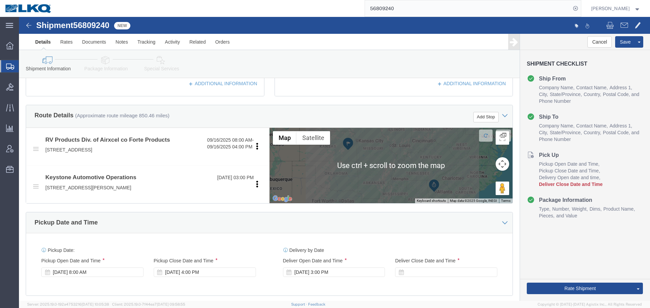
scroll to position [371, 0]
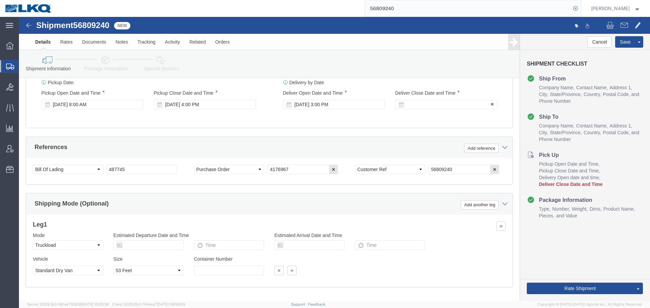
click div
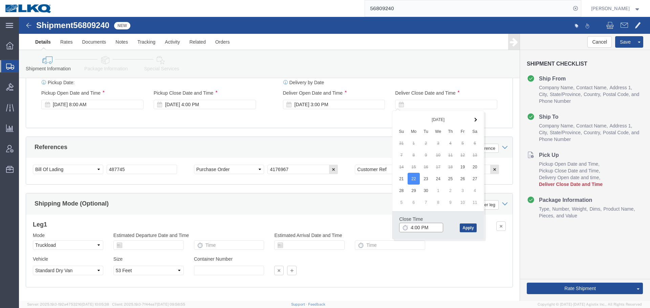
click input "4:00 PM"
type input "8:01 AM"
click button "Apply"
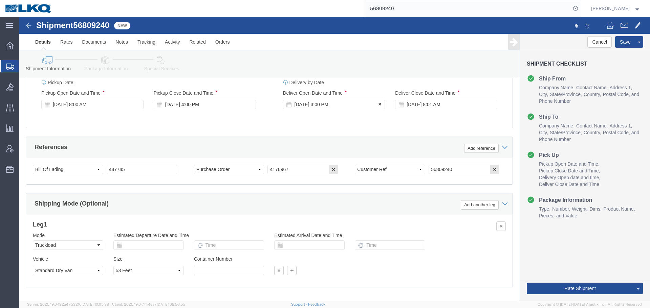
click div "Sep 19 2025 3:00 PM"
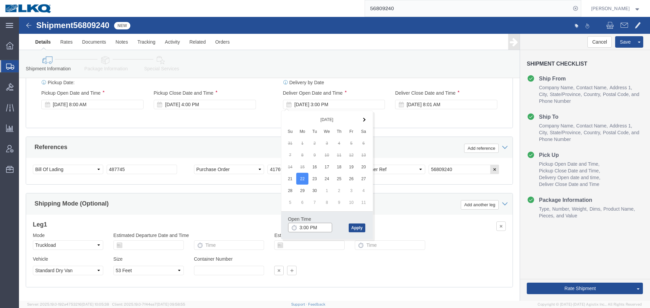
click input "3:00 PM"
type input "8:00 AM"
click button "Apply"
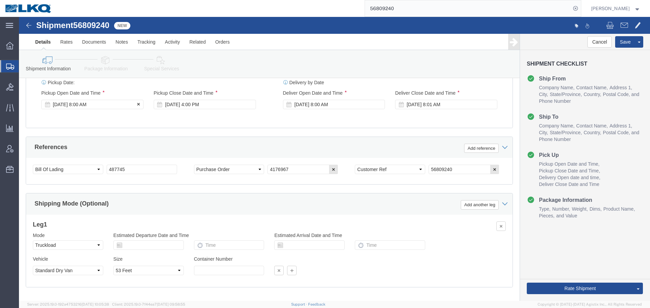
click div "Sep 16 2025 8:00 AM"
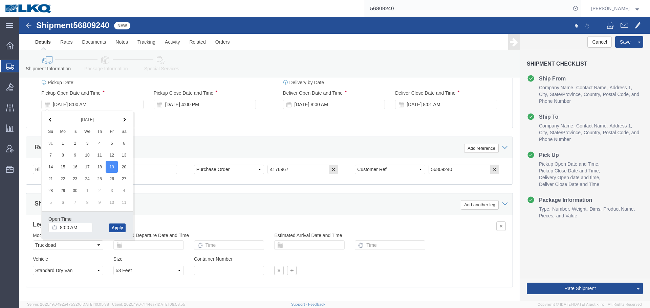
click button "Apply"
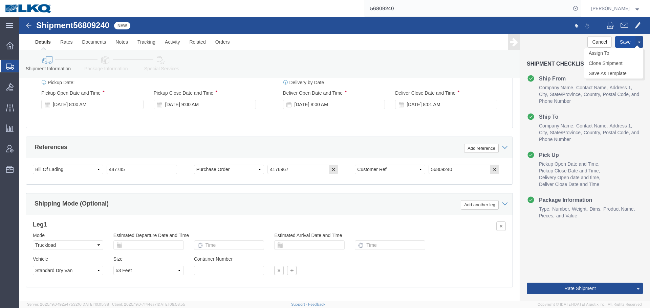
click button "Save"
type button "Save"
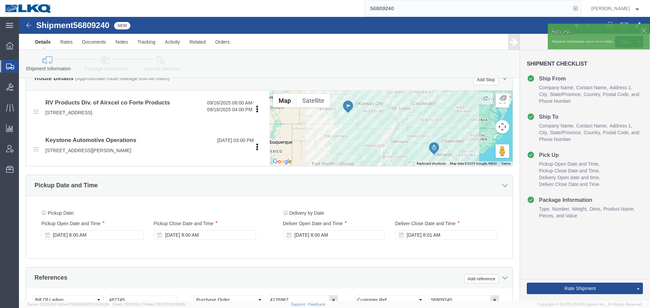
scroll to position [134, 0]
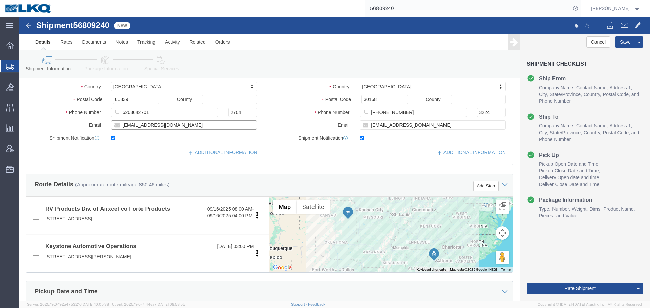
click input "jreynard@forteproducts.com"
click input "66839"
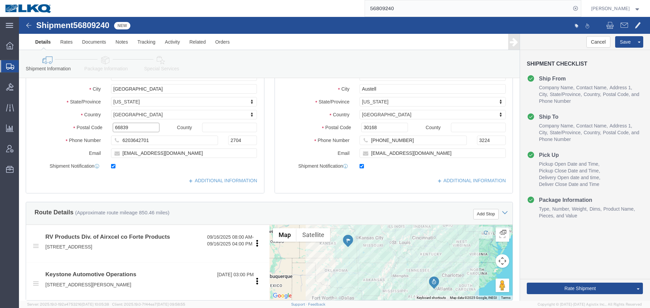
scroll to position [66, 0]
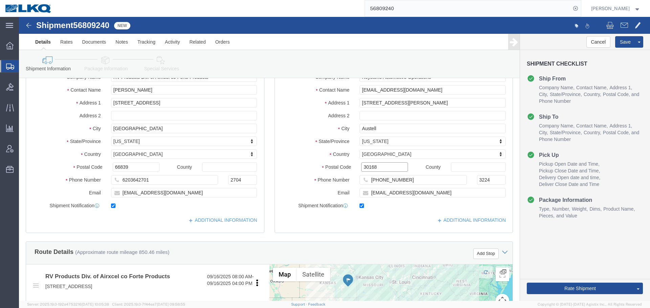
click input "30168"
click button "Save"
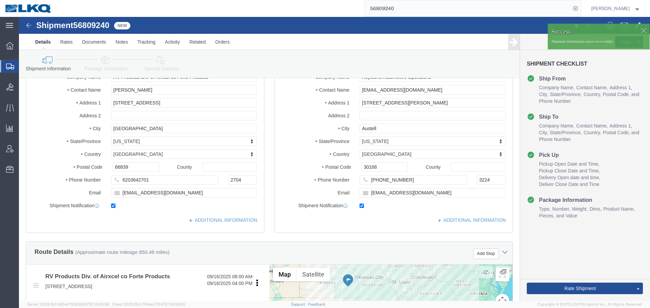
click div
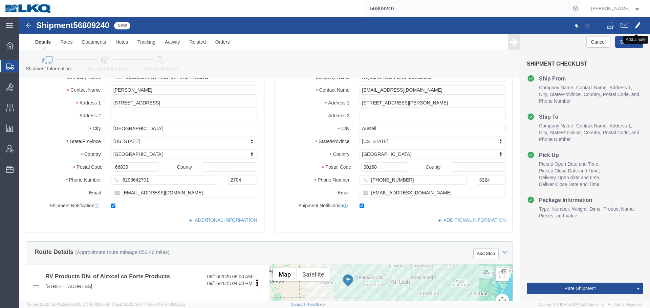
click span
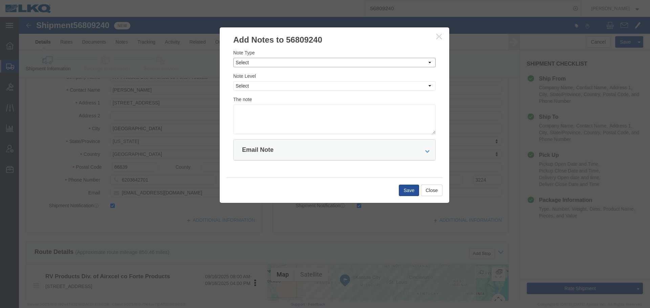
click select "Select Approval Bid Notes Carrier Change Notes Claim Notes Content Hazmat Notes…"
select select "BID_NOTES"
click select "Select Approval Bid Notes Carrier Change Notes Claim Notes Content Hazmat Notes…"
click select "Select Private to Account Private to Vendor Public"
select select "PRIVATE_TO_ACCOUNT"
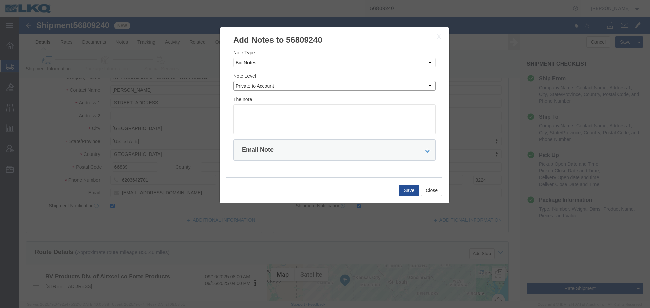
click select "Select Private to Account Private to Vendor Public"
click textarea
paste textarea "$1,880"
click textarea "DAT: $1,880"
type textarea "DAT: $1880"
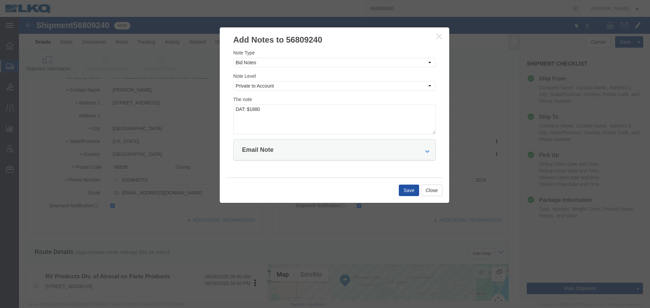
click button "Save"
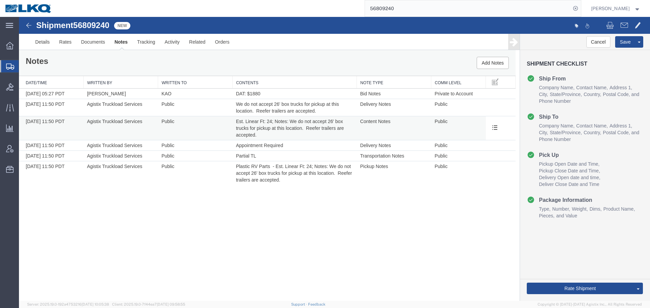
scroll to position [0, 0]
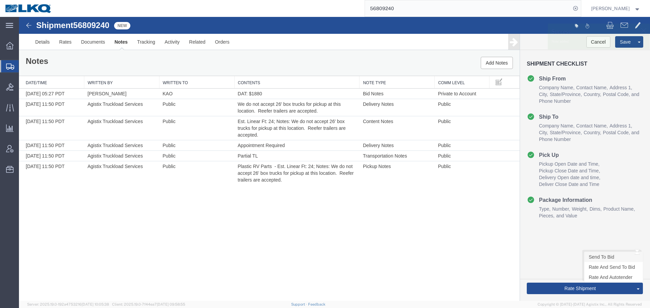
click at [609, 257] on link "Send To Bid" at bounding box center [613, 257] width 59 height 10
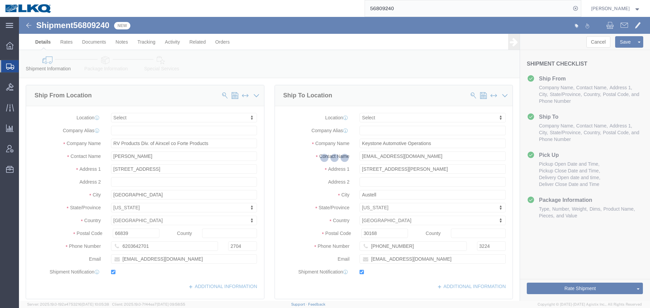
select select "TL"
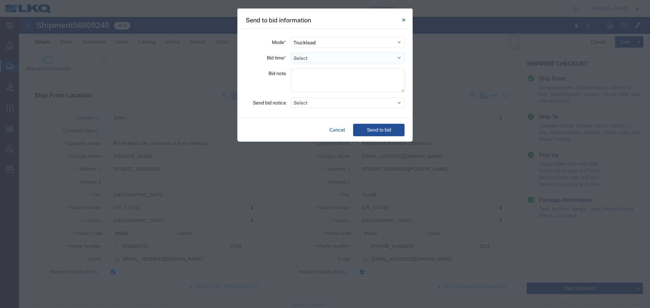
click at [314, 62] on select "Select 30 Min (Rush) 1 Hour (Rush) 2 Hours (Rush) 4 Hours (Rush) 8 Hours (Rush)…" at bounding box center [348, 57] width 114 height 11
click at [291, 52] on select "Select 30 Min (Rush) 1 Hour (Rush) 2 Hours (Rush) 4 Hours (Rush) 8 Hours (Rush)…" at bounding box center [348, 57] width 114 height 11
click at [317, 107] on button "Select" at bounding box center [348, 102] width 114 height 11
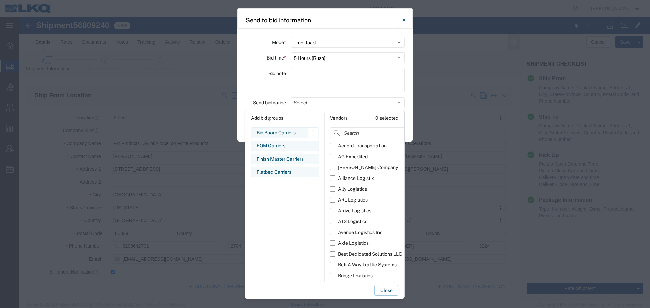
click at [291, 136] on div "Bid Board Carriers Edit bid group Remove bid group" at bounding box center [285, 133] width 68 height 10
click at [268, 93] on div "Bid note" at bounding box center [265, 81] width 41 height 26
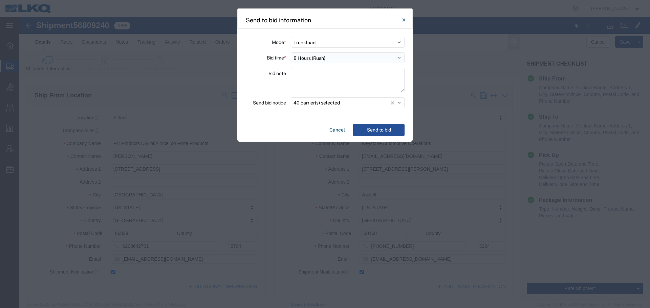
click at [329, 57] on select "Select 30 Min (Rush) 1 Hour (Rush) 2 Hours (Rush) 4 Hours (Rush) 8 Hours (Rush)…" at bounding box center [348, 57] width 114 height 11
select select "24"
click at [291, 52] on select "Select 30 Min (Rush) 1 Hour (Rush) 2 Hours (Rush) 4 Hours (Rush) 8 Hours (Rush)…" at bounding box center [348, 57] width 114 height 11
click at [377, 130] on button "Send to bid" at bounding box center [378, 130] width 51 height 13
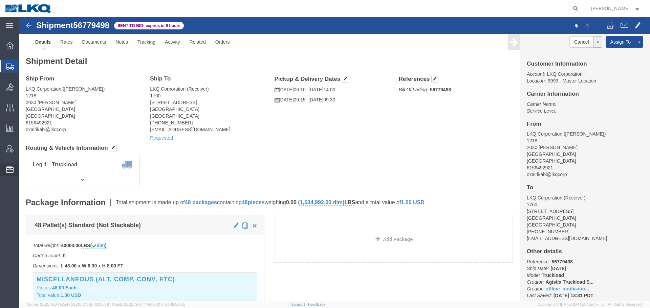
click at [0, 0] on span "Location Appointment" at bounding box center [0, 0] width 0 height 0
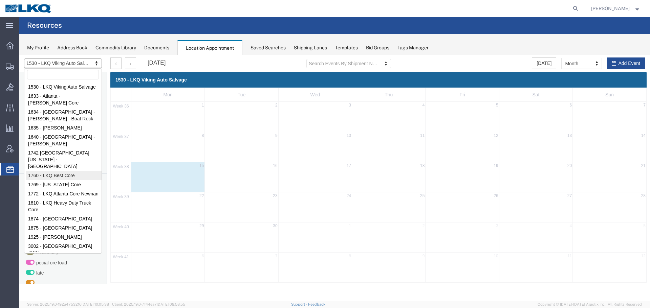
select select "27634"
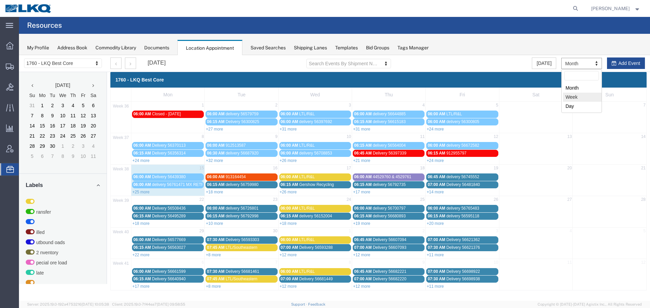
select select "agendaWeek"
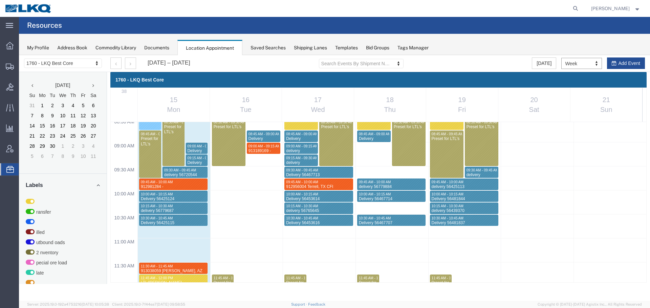
scroll to position [424, 0]
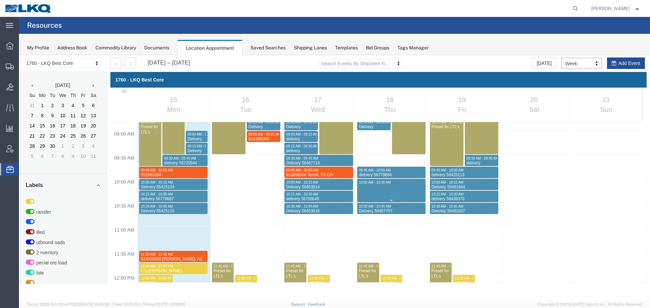
click at [383, 196] on div "12:00 AM 12:30 AM 01:00 AM 01:30 AM 02:00 AM 02:30 AM 03:00 AM 03:30 AM 04:00 A…" at bounding box center [378, 274] width 535 height 1153
select select "1"
select select
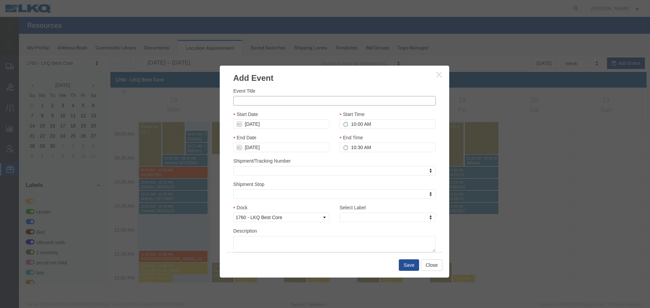
click at [288, 102] on input "Event Title" at bounding box center [334, 100] width 202 height 9
paste input "913292957 - Chowchilla,CA"
type input "913292957 - Chowchilla,CA"
click at [382, 141] on div "End Time 10:30 AM" at bounding box center [387, 143] width 96 height 18
click at [382, 128] on input "10:00 AM" at bounding box center [387, 123] width 96 height 9
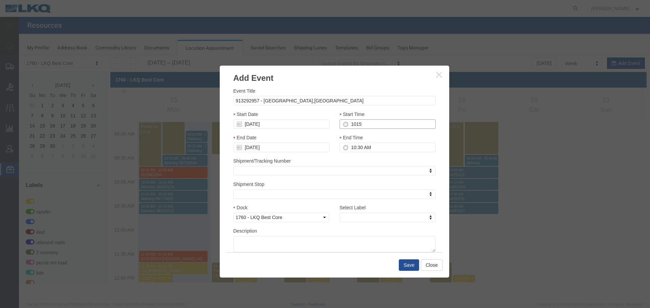
type input "10:15 AM"
type input "11:15 AM"
type input "10:15 AM"
click at [375, 146] on input "11:15 AM" at bounding box center [387, 147] width 96 height 9
type input "10:30 AM"
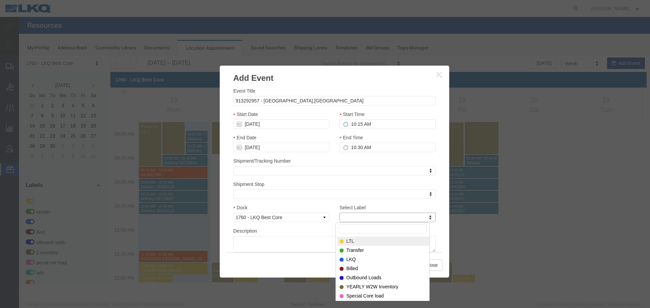
type input "m"
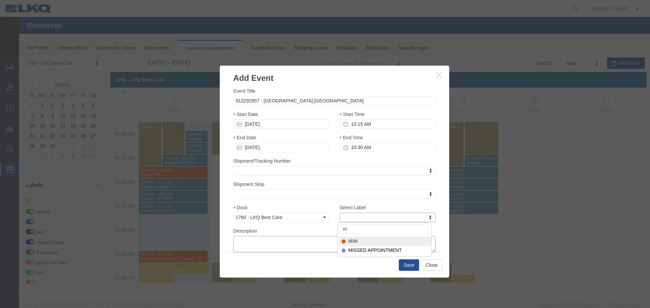
select select "24"
paste textarea "913292957 - Chowchilla,CA"
type textarea "913292957 - Chowchilla,CA"
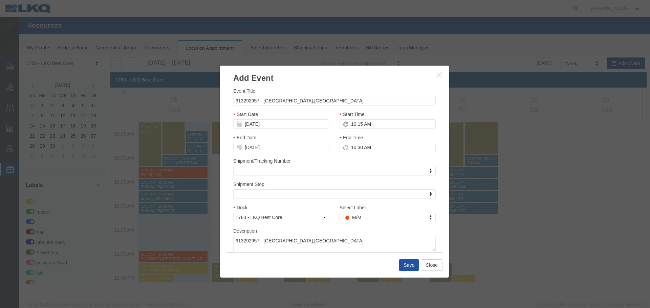
click at [412, 265] on button "Save" at bounding box center [409, 266] width 20 height 12
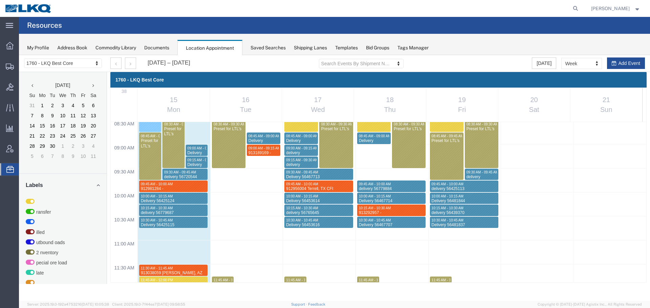
scroll to position [390, 0]
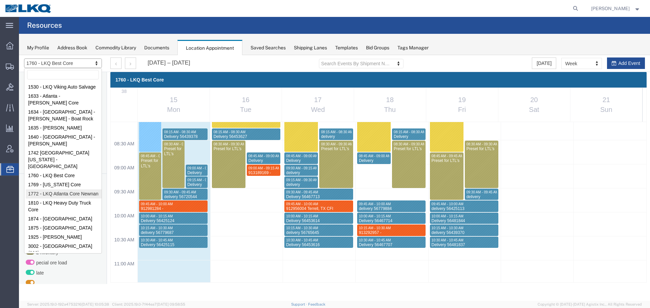
select select "30704"
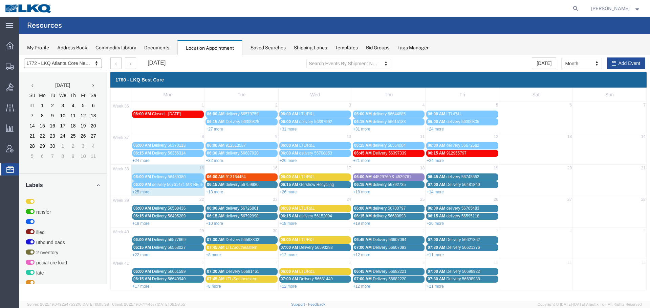
click at [593, 60] on div at bounding box center [334, 178] width 631 height 246
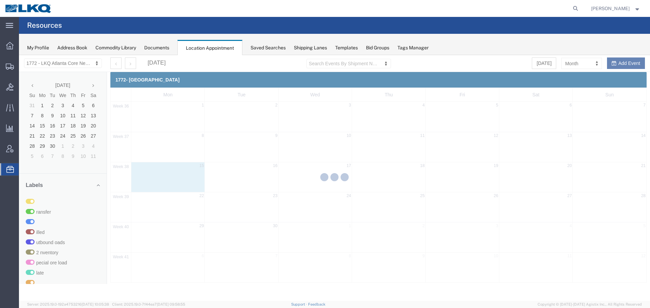
click at [573, 65] on div at bounding box center [334, 178] width 631 height 246
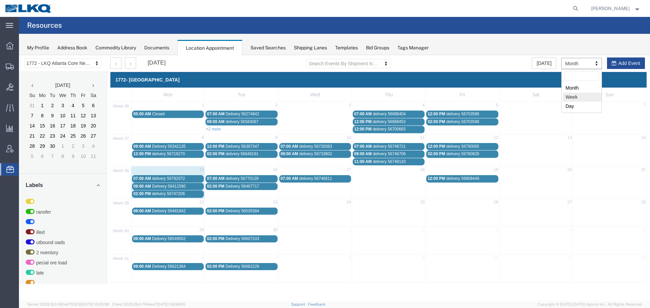
select select "agendaWeek"
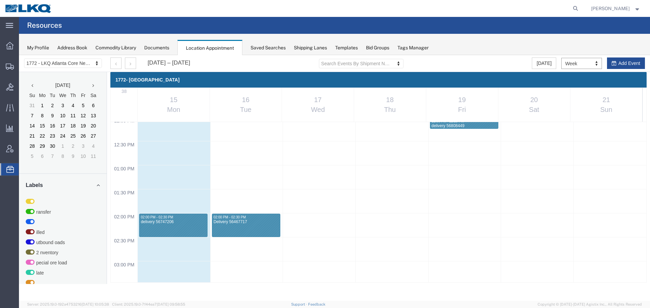
scroll to position [593, 0]
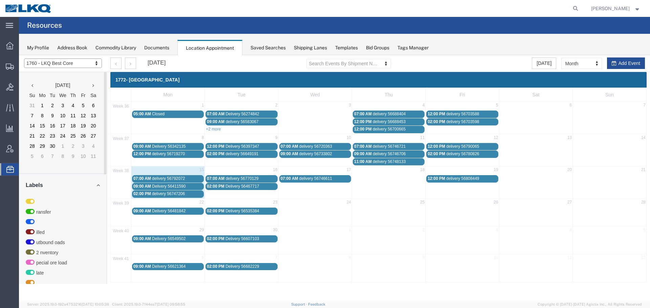
select select "27634"
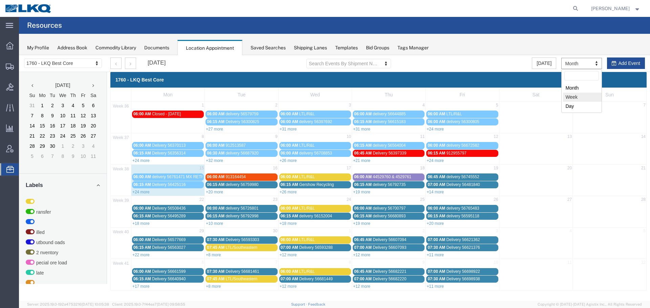
select select "agendaWeek"
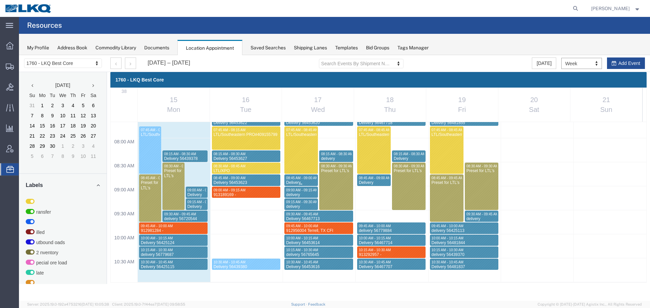
scroll to position [424, 0]
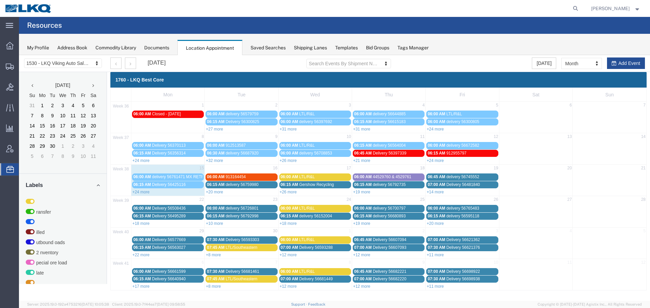
select select "27560"
select select "month"
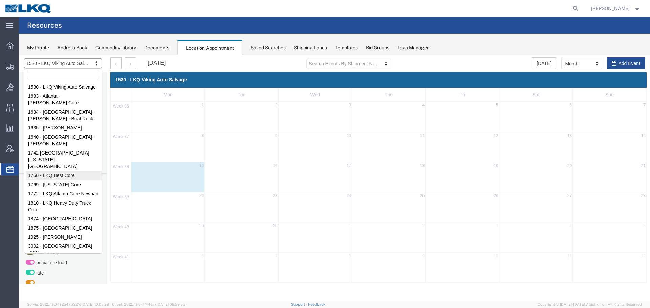
select select "27634"
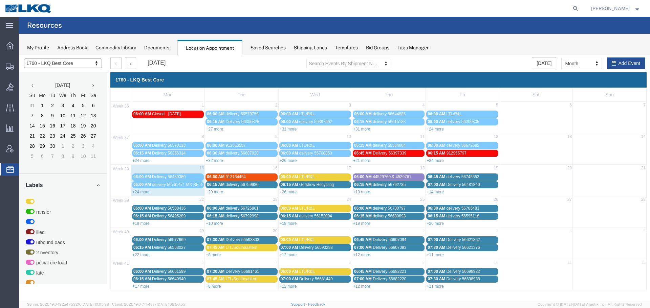
click at [581, 70] on div "September 2025 Search Events By Shipment Number Clear Filter Today Month Month …" at bounding box center [377, 63] width 545 height 17
drag, startPoint x: 574, startPoint y: 94, endPoint x: 569, endPoint y: 109, distance: 15.1
select select "agendaWeek"
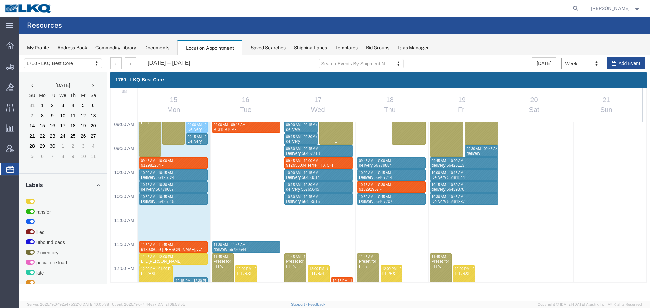
scroll to position [492, 0]
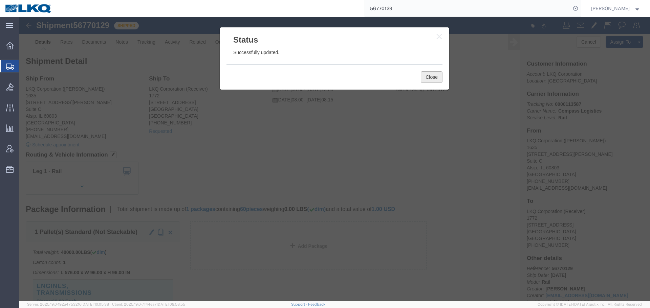
click button "Close"
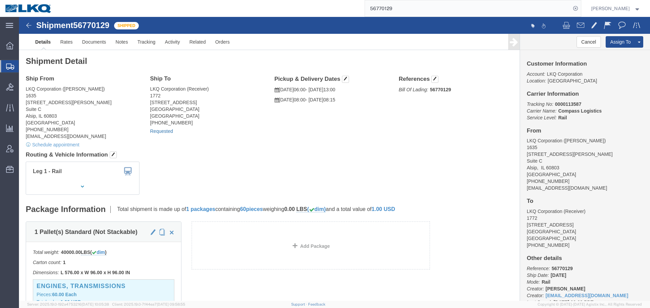
click link "Requested"
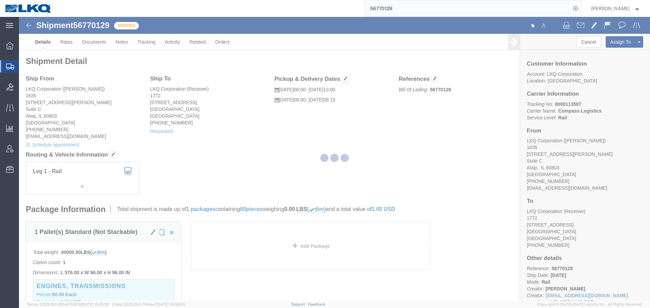
select select "1"
select select
select select "15"
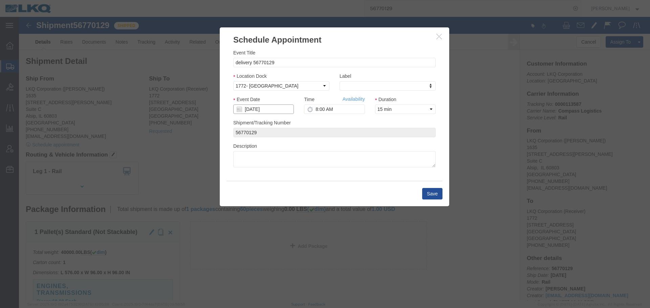
click input "[DATE]"
drag, startPoint x: 322, startPoint y: 97, endPoint x: 318, endPoint y: 93, distance: 5.3
click div "Time Availability 8:00 AM"
click input "8:00 AM"
type input "12:00 PM"
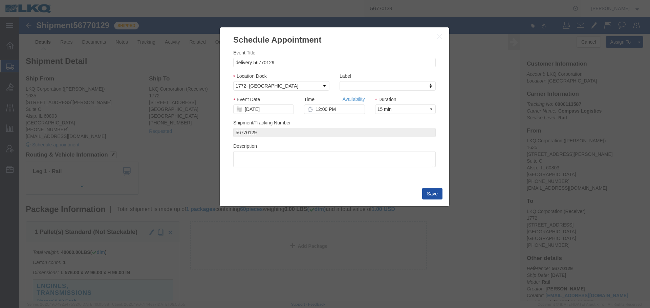
click button "Save"
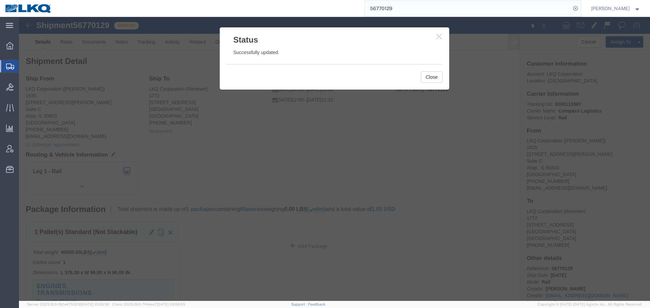
click div "Status Successfully updated. Close"
click button "Close"
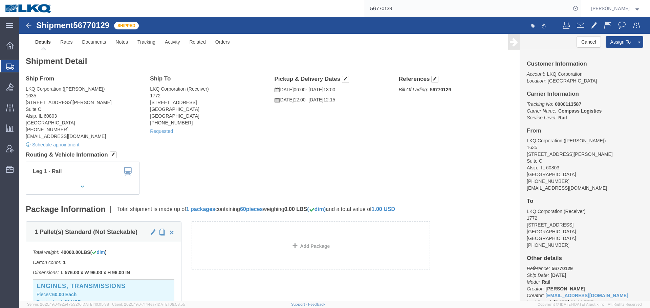
drag, startPoint x: 376, startPoint y: 178, endPoint x: 376, endPoint y: 202, distance: 24.4
click div "Leg 1 - Rail"
click at [425, 1] on input "56770129" at bounding box center [468, 8] width 206 height 16
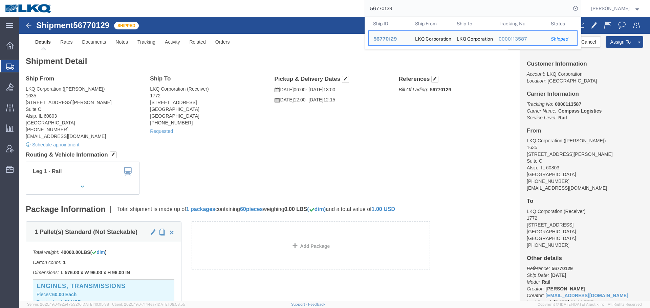
paste input "20544"
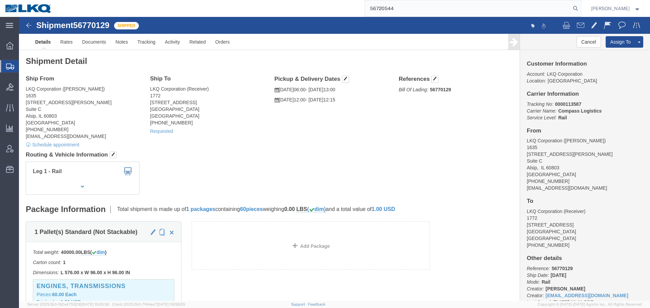
type input "56720544"
click div "Ship From LKQ Corporation ([PERSON_NAME]) [STREET_ADDRESS][PERSON_NAME] [GEOGRA…"
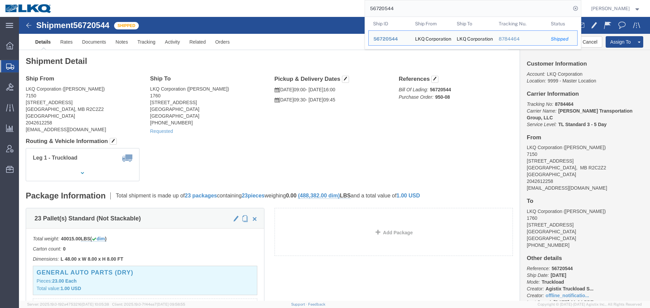
click h4 "Routing & Vehicle Information"
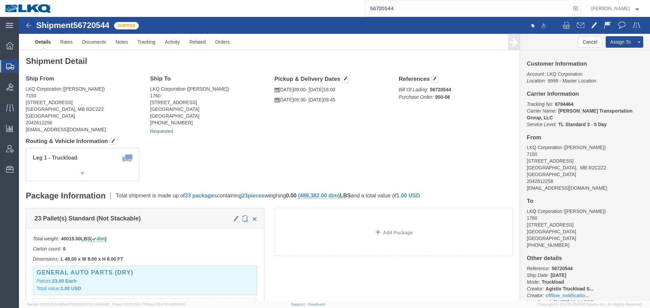
click link "Requested"
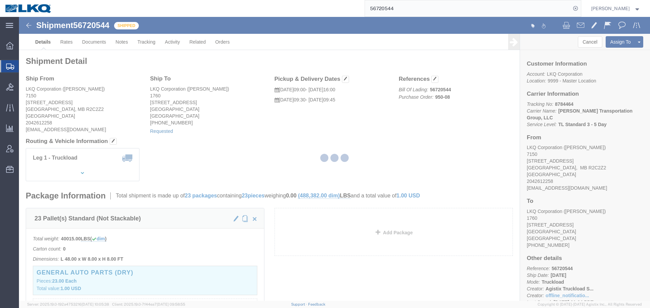
select select "1"
select select
select select "15"
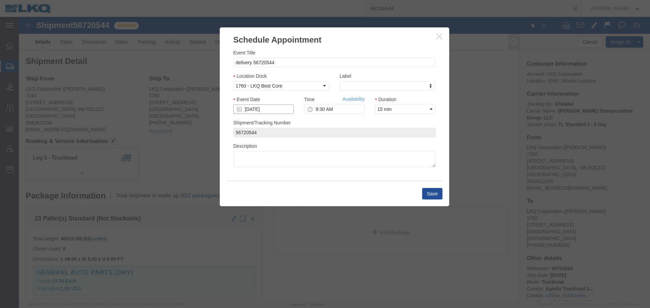
click input "[DATE]"
click td "16"
type input "09/16/2025"
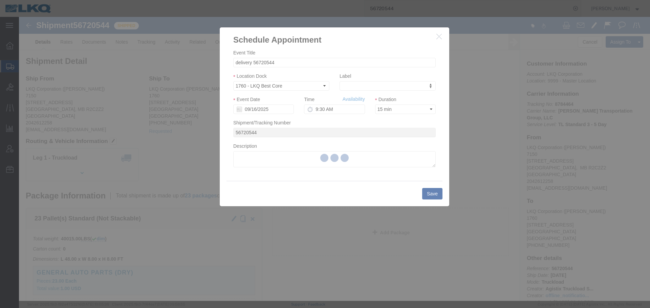
click at [335, 111] on div at bounding box center [334, 159] width 631 height 284
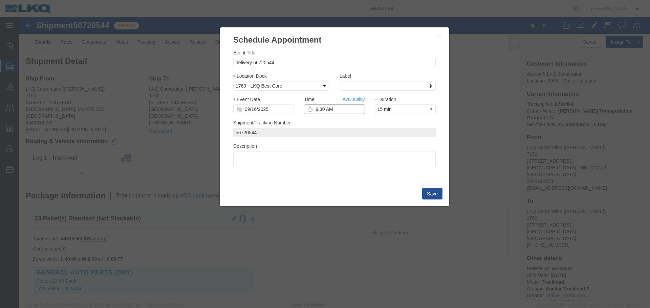
click input "9:30 AM"
type input "11:30 AM"
click button "Save"
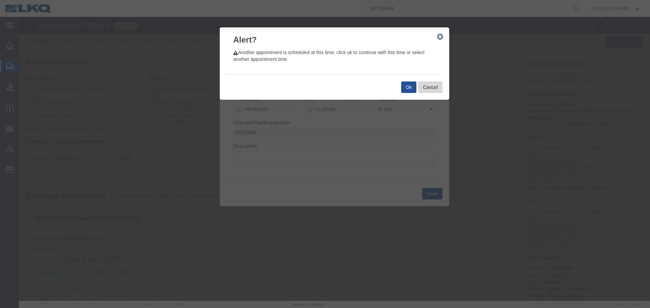
click button "Cancel"
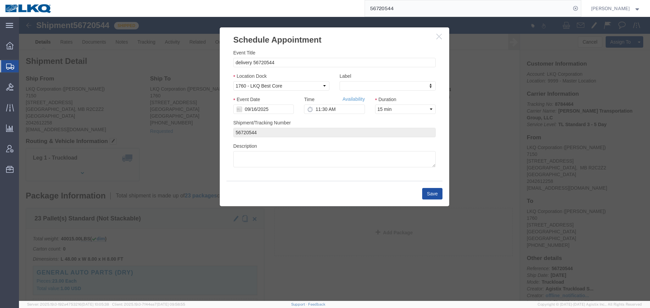
drag, startPoint x: 399, startPoint y: 172, endPoint x: 402, endPoint y: 174, distance: 3.5
click div "Save"
click button "Save"
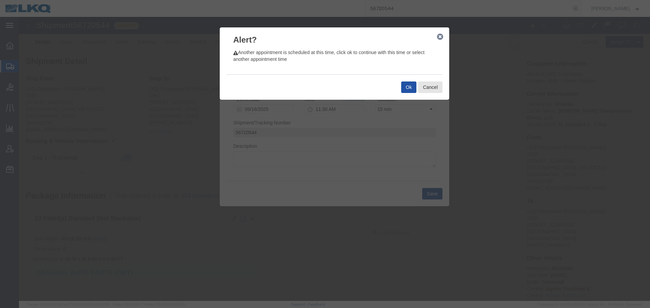
click button "Ok"
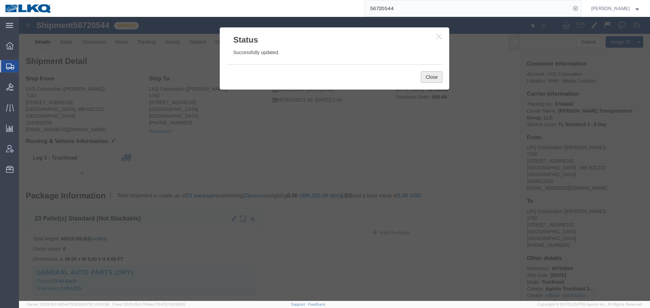
drag, startPoint x: 417, startPoint y: 60, endPoint x: 360, endPoint y: 13, distance: 74.0
click button "Close"
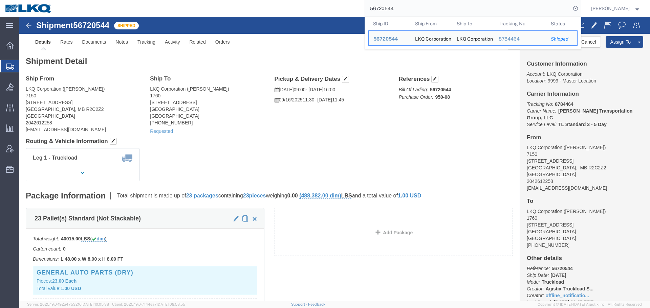
click at [454, 4] on input "56720544" at bounding box center [468, 8] width 206 height 16
paste input "811897"
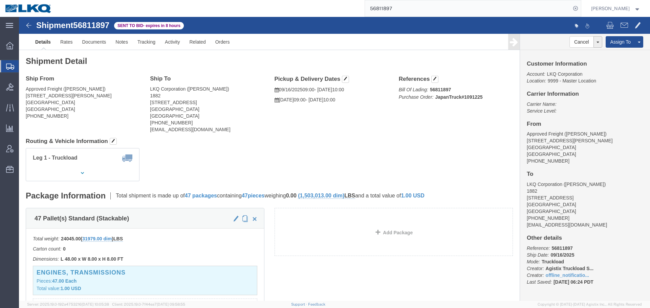
click div "Shipment Detail Ship From Approved Freight ([GEOGRAPHIC_DATA]) [STREET_ADDRESS]…"
click div "Ship From Approved Freight ([GEOGRAPHIC_DATA]) [STREET_ADDRESS][PERSON_NAME] [G…"
click link "Rates"
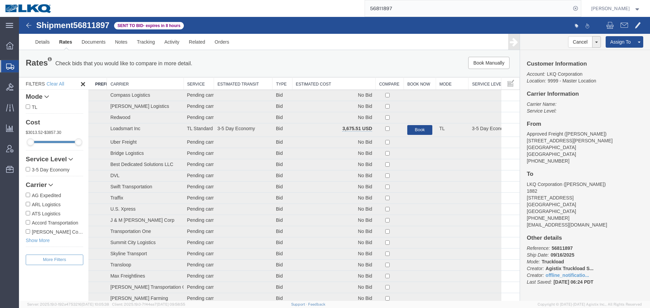
click at [325, 83] on th "Estimated Cost" at bounding box center [333, 84] width 83 height 13
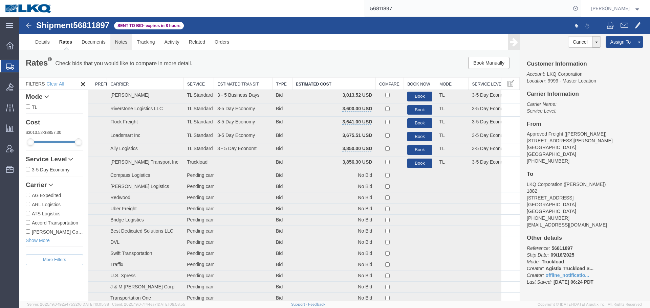
click at [116, 45] on link "Notes" at bounding box center [121, 42] width 22 height 16
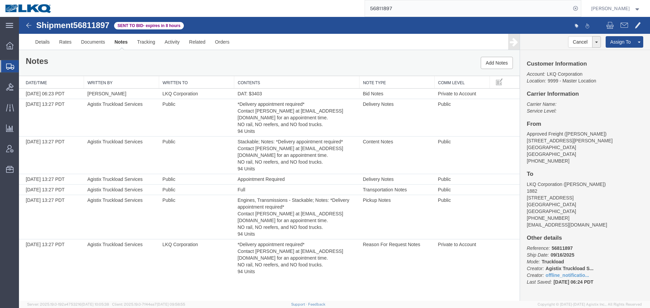
click at [295, 84] on th "Contents" at bounding box center [296, 82] width 125 height 13
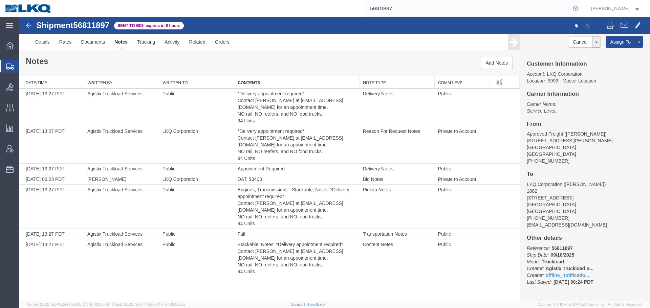
click at [295, 84] on th "Contents" at bounding box center [296, 82] width 125 height 13
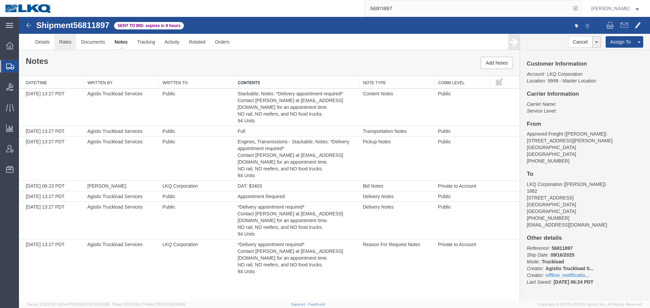
click at [59, 43] on link "Rates" at bounding box center [65, 42] width 22 height 16
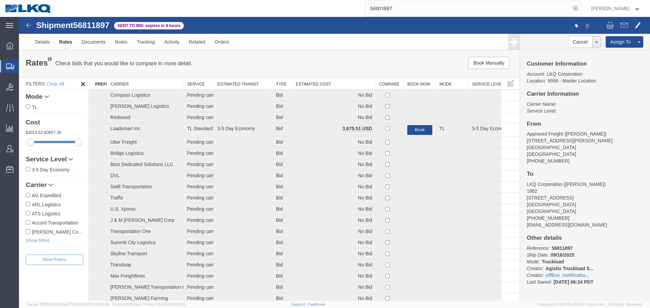
click at [337, 85] on th "Estimated Cost" at bounding box center [333, 84] width 83 height 13
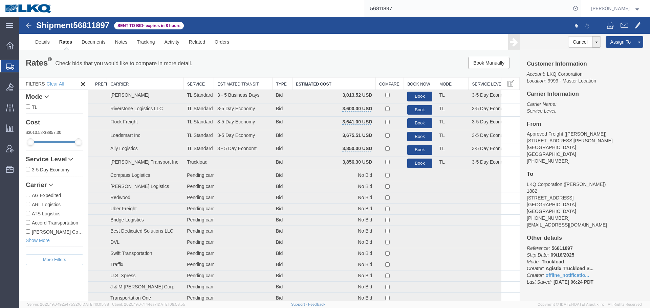
click at [444, 1] on input "56811897" at bounding box center [468, 8] width 206 height 16
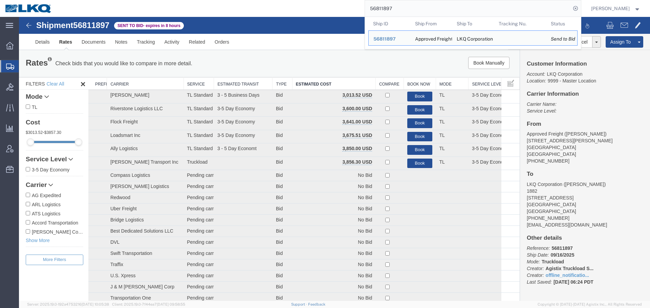
paste input "749286"
type input "56749286"
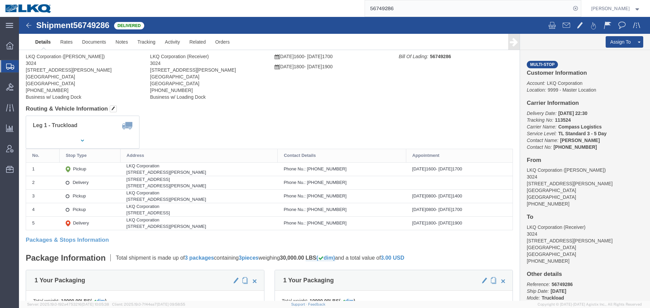
click div "Ship From LKQ Corporation ([PERSON_NAME]) 3024 [STREET_ADDRESS][PERSON_NAME] [P…"
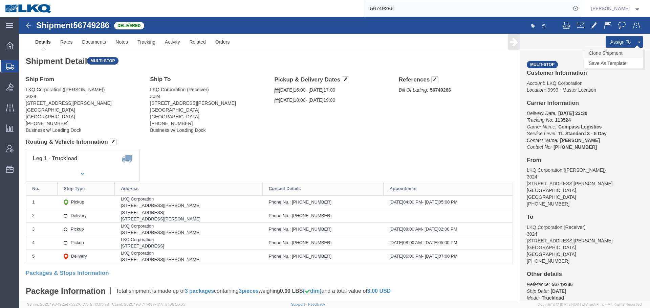
click link "Clone Shipment"
select select "38575"
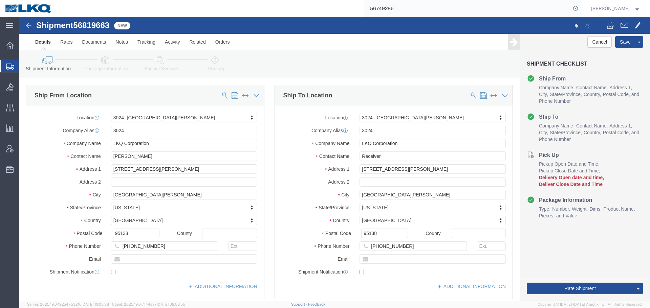
click div
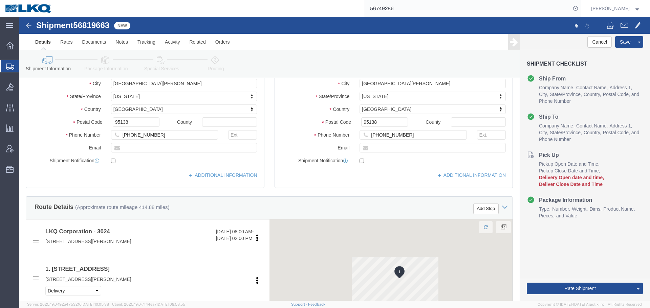
scroll to position [102, 0]
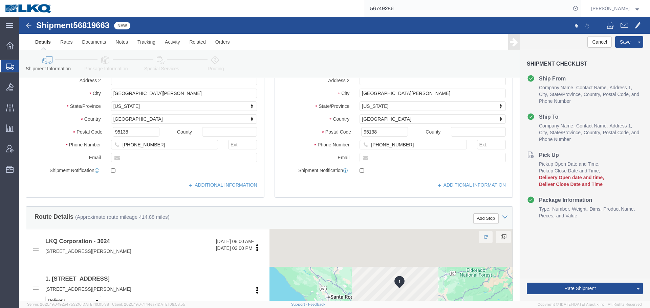
click span "56819663"
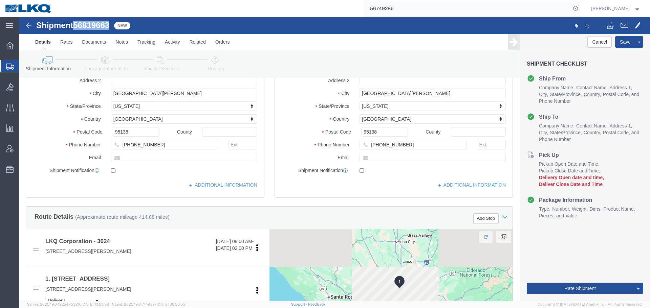
click span "56819663"
copy span "56819663"
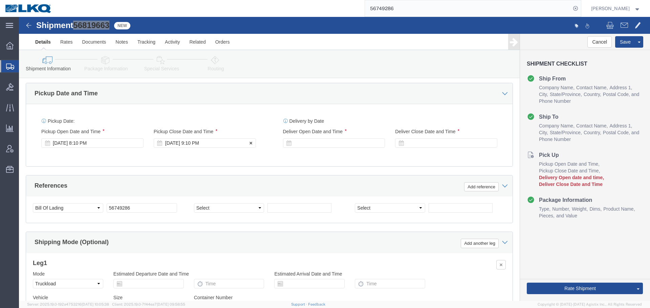
scroll to position [411, 0]
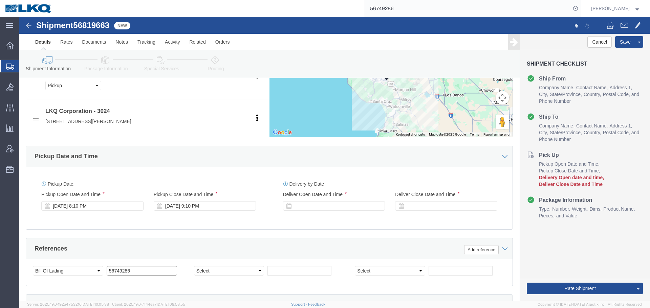
click input "56749286"
paste input "819663"
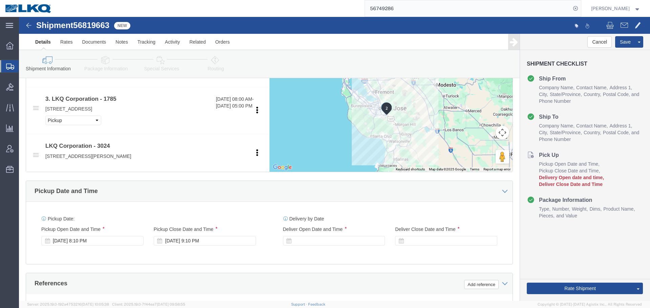
scroll to position [445, 0]
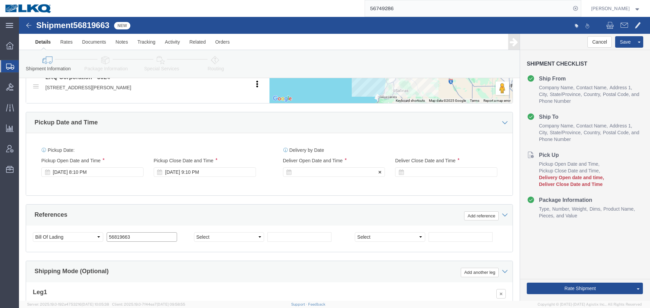
type input "56819663"
click div
click button "Apply"
click div
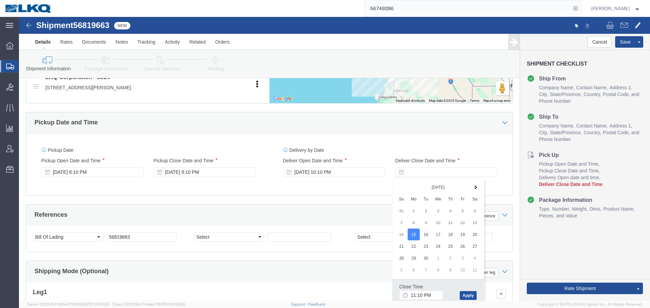
click button "Apply"
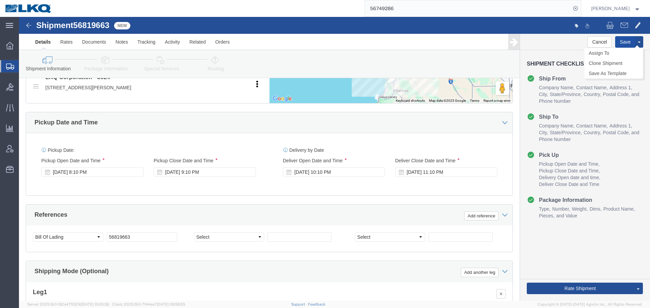
click button "Save"
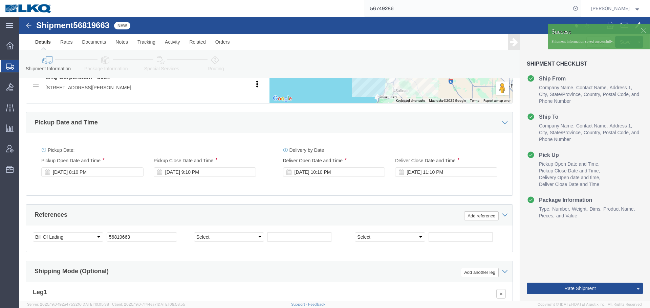
click div
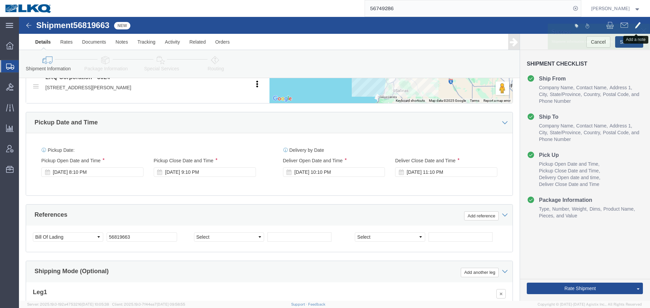
click span
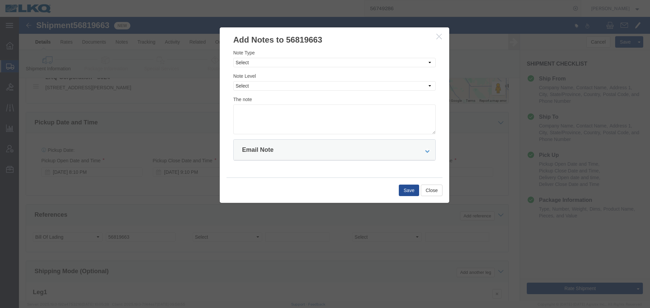
click div "Note Type Select Approval Bid Notes Carrier Change Notes Claim Notes Content Ha…"
click select "Select Approval Bid Notes Carrier Change Notes Claim Notes Content Hazmat Notes…"
select select "PICK_UP_NOTES"
click select "Select Approval Bid Notes Carrier Change Notes Claim Notes Content Hazmat Notes…"
click select "Select Private to Account Private to Vendor Public"
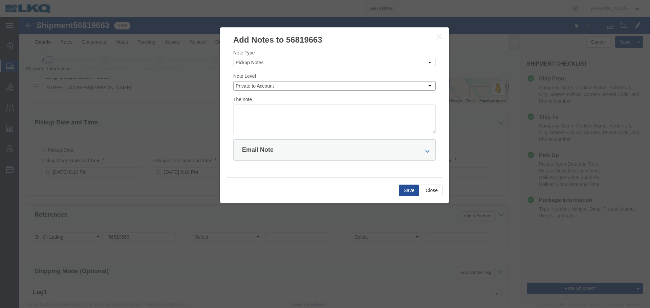
click select "Select Private to Account Private to Vendor Public"
click div "Note Type Select Approval Bid Notes Carrier Change Notes Claim Notes Content Ha…"
drag, startPoint x: 239, startPoint y: 69, endPoint x: 239, endPoint y: 73, distance: 4.1
click select "Select Private to Account Private to Vendor Public"
select select "PUBLIC"
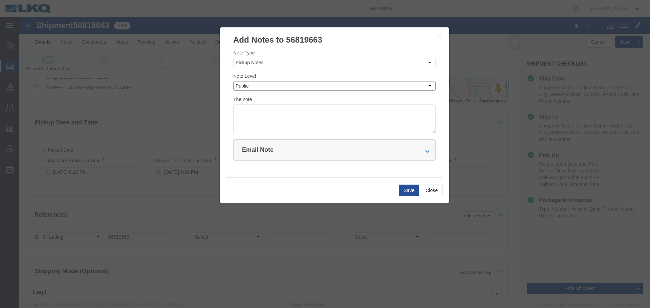
click select "Select Private to Account Private to Vendor Public"
click textarea
type textarea "Load picked up on 09/14."
click button "Save"
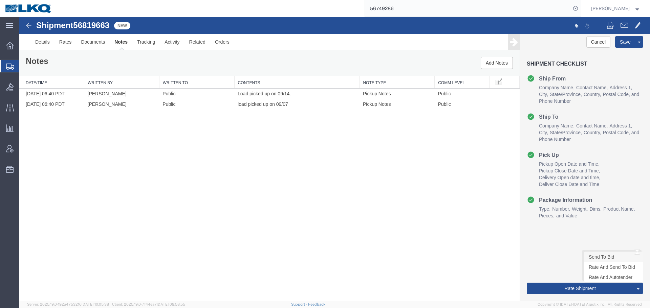
click at [598, 258] on link "Send To Bid" at bounding box center [613, 257] width 59 height 10
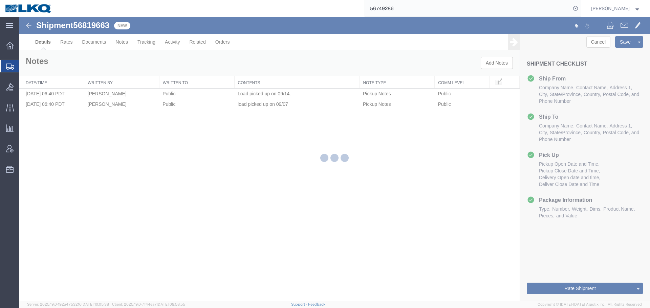
select select "38575"
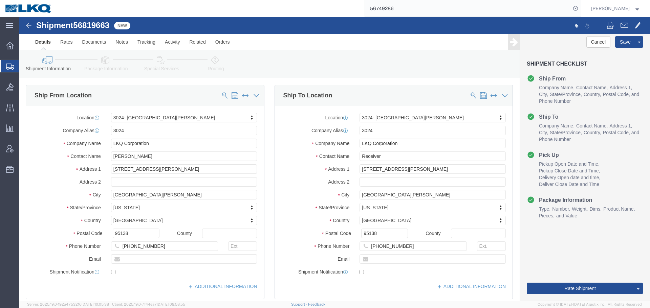
select select "38575"
select select "TL"
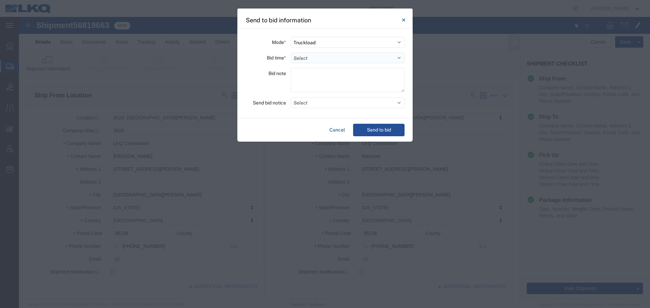
click at [310, 60] on select "Select 30 Min (Rush) 1 Hour (Rush) 2 Hours (Rush) 4 Hours (Rush) 8 Hours (Rush)…" at bounding box center [348, 57] width 114 height 11
select select "2"
click at [291, 52] on select "Select 30 Min (Rush) 1 Hour (Rush) 2 Hours (Rush) 4 Hours (Rush) 8 Hours (Rush)…" at bounding box center [348, 57] width 114 height 11
click at [311, 107] on button "Select" at bounding box center [348, 102] width 114 height 11
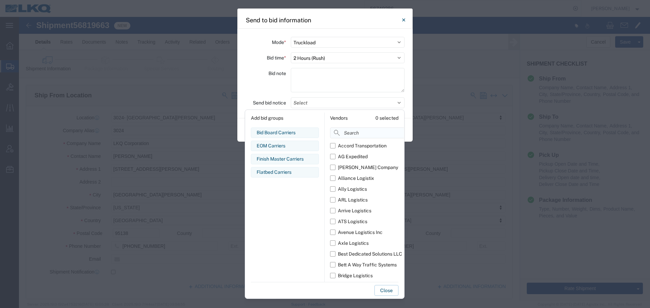
click at [341, 132] on input at bounding box center [382, 133] width 104 height 11
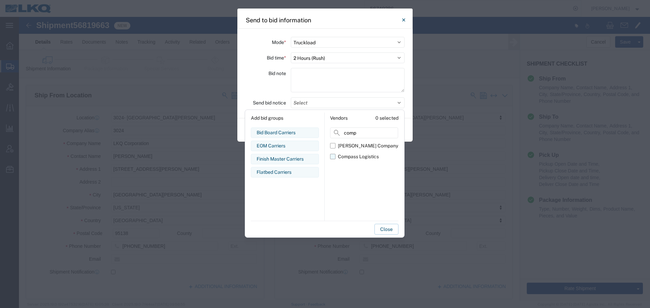
type input "comp"
click at [344, 157] on div "Compass Logistics" at bounding box center [358, 156] width 41 height 7
click at [0, 0] on input "Compass Logistics" at bounding box center [0, 0] width 0 height 0
click at [273, 88] on div "Bid note" at bounding box center [265, 81] width 41 height 26
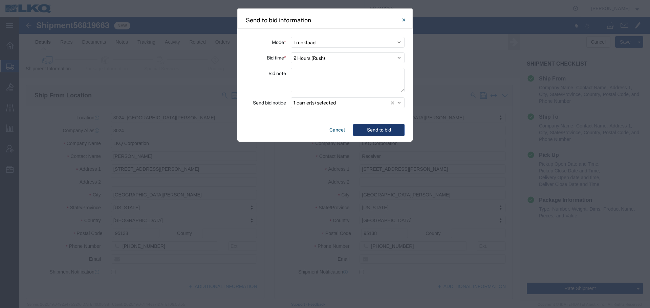
click at [379, 131] on button "Send to bid" at bounding box center [378, 130] width 51 height 13
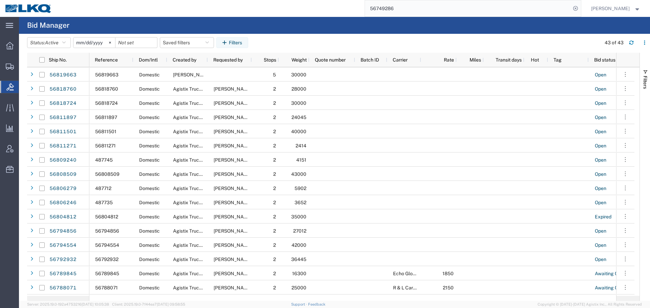
click at [409, 9] on input "56749286" at bounding box center [468, 8] width 206 height 16
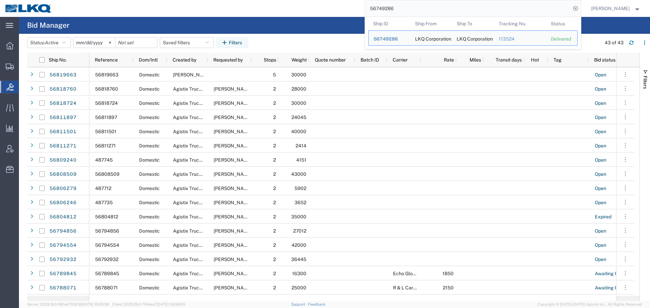
paste input "807981"
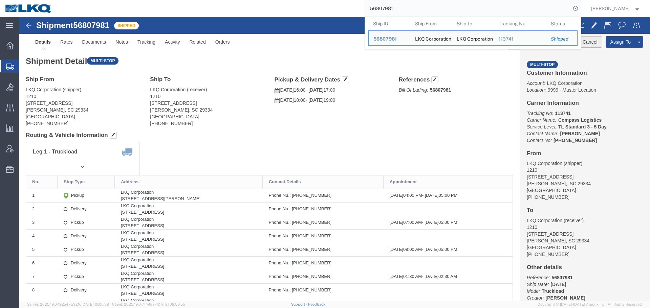
click button "Cancel"
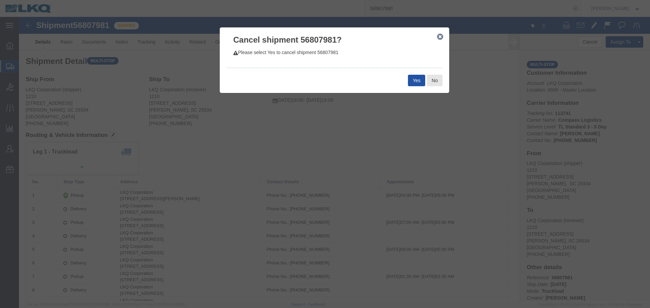
click button "Yes"
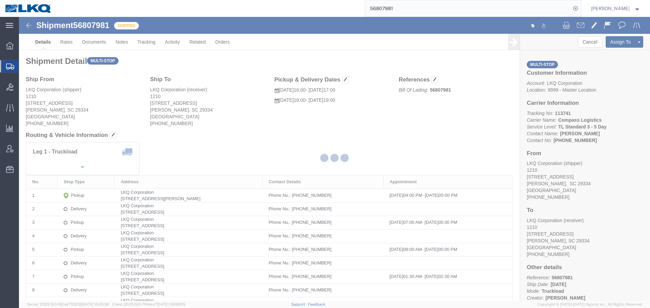
click at [440, 13] on input "56807981" at bounding box center [468, 8] width 206 height 16
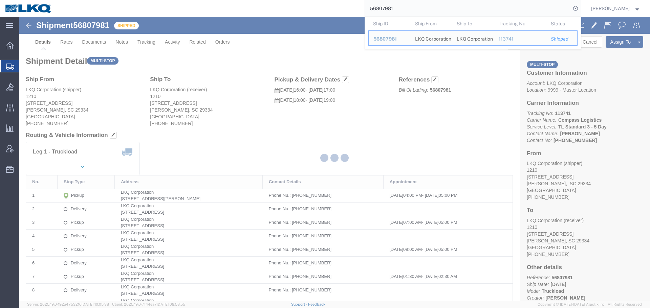
paste input "331914"
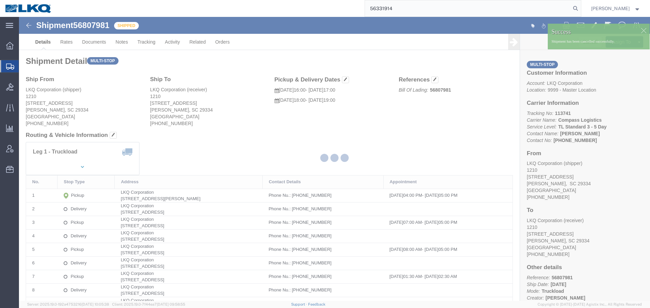
type input "56331914"
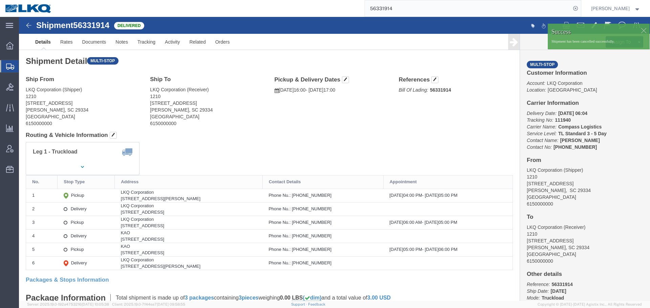
click div
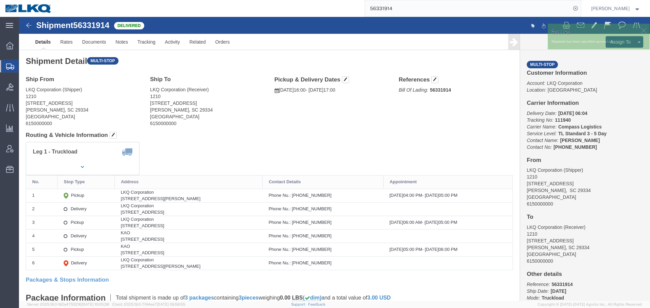
click h4 "Routing & Vehicle Information"
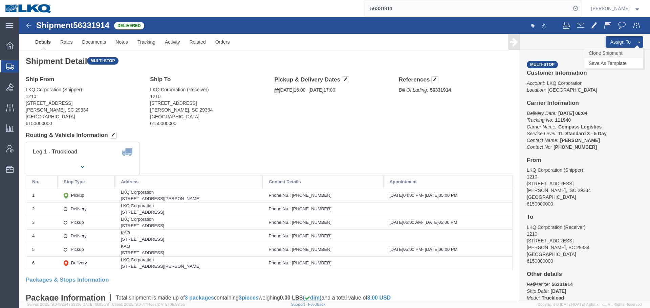
click link "Clone Shipment"
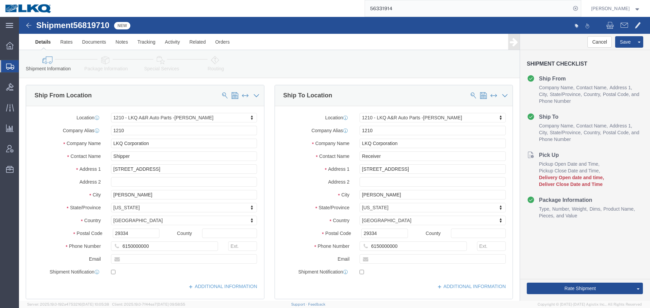
click span "56819710"
copy span "56819710"
select select "27420"
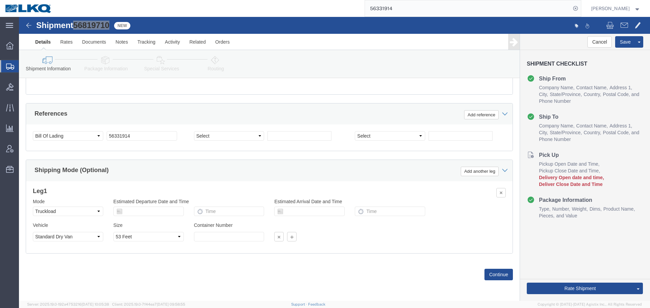
scroll to position [526, 0]
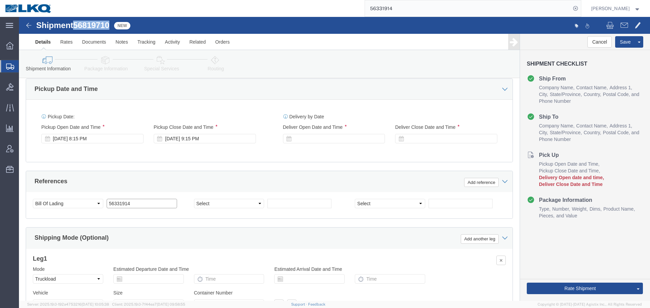
click input "56331914"
paste input "819710"
type input "56819710"
click div "[DATE] 8:15 PM"
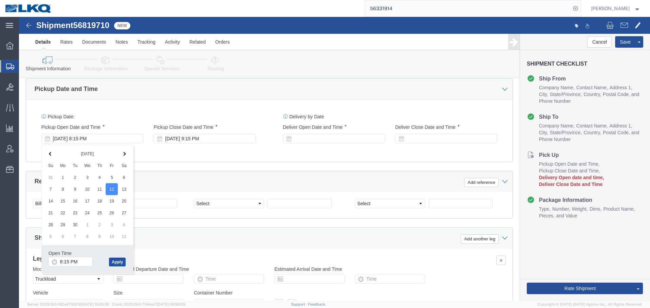
click button "Apply"
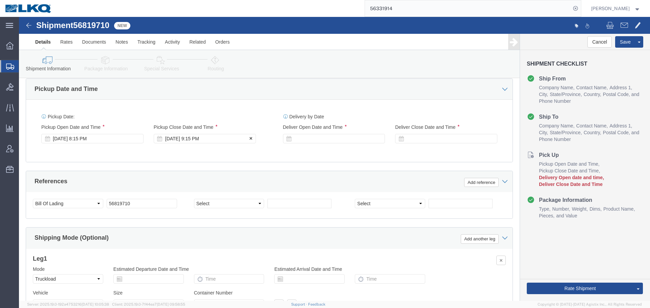
click div "[DATE] 9:15 PM"
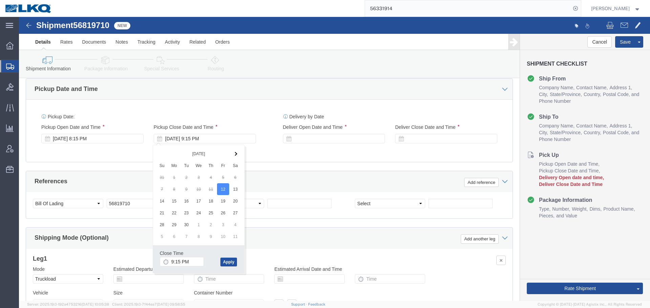
click button "Apply"
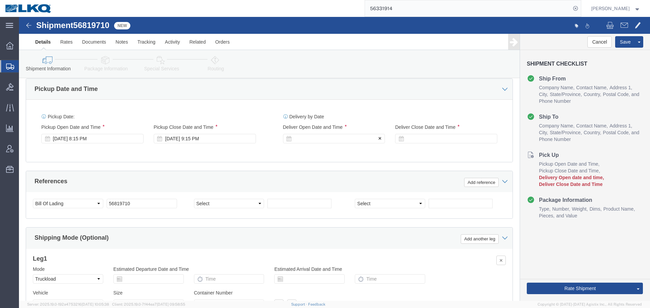
click div
click button "Apply"
click div
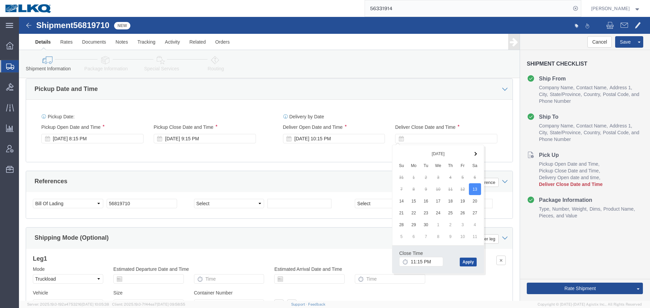
click button "Apply"
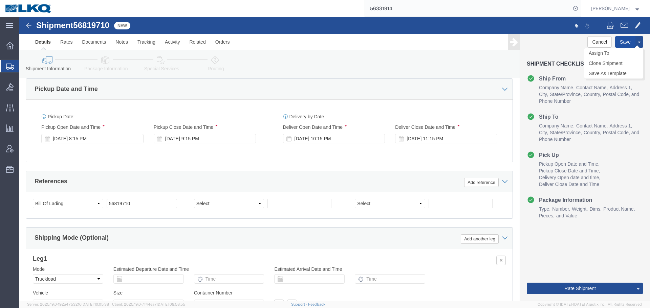
click button "Save"
click link "Send To Bid"
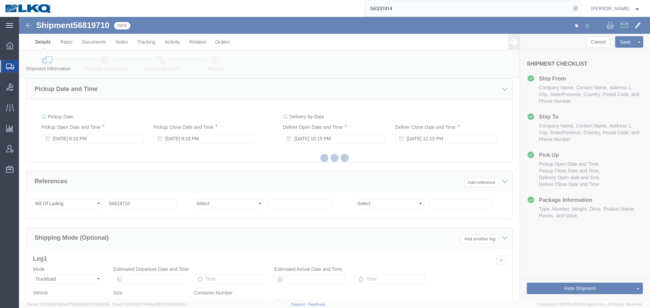
select select "27420"
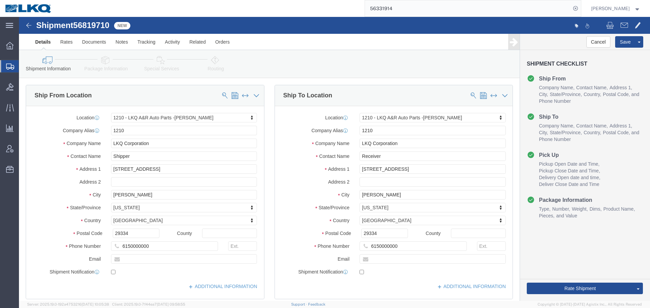
select select "27420"
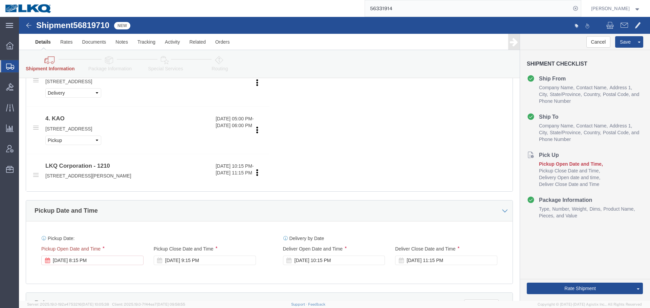
scroll to position [575, 0]
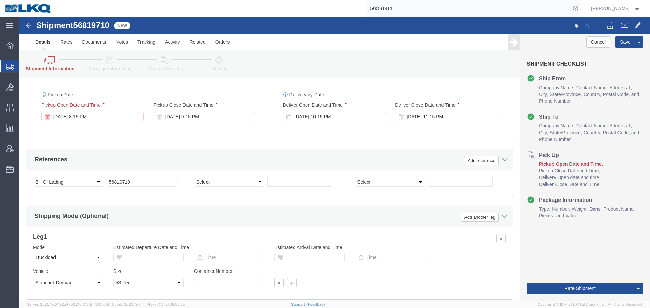
click div "Delivery by Date Delivery Start Date Delivery Start Time Deliver Open Date and …"
click div "[DATE] 10:15 PM"
click div "Open Time 10:15 PM [DATE] 9:15 PM - [DATE] 9:15 PM Cancel Apply"
click button "Apply"
click div "[DATE] 11:15 PM"
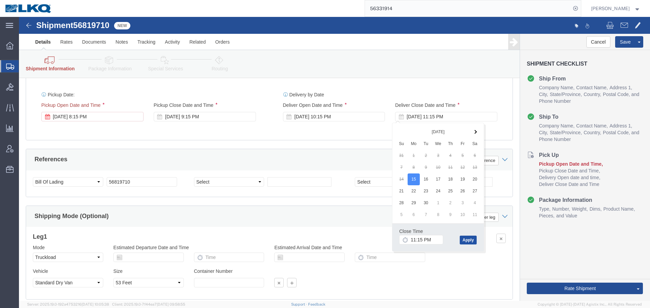
click button "Apply"
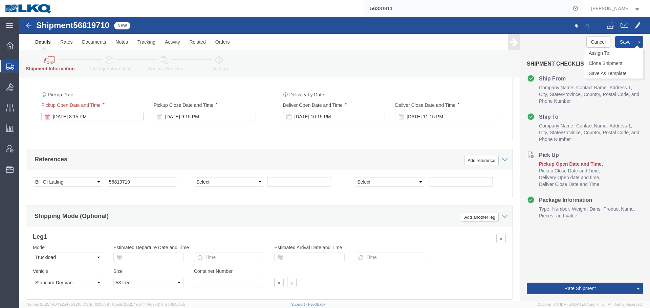
click button "Save"
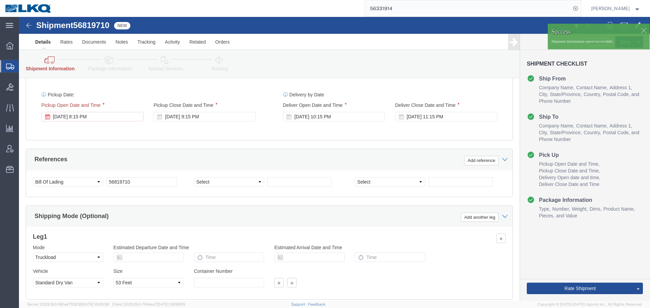
click div
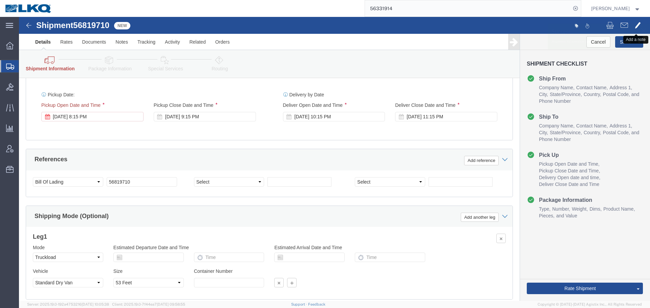
click span
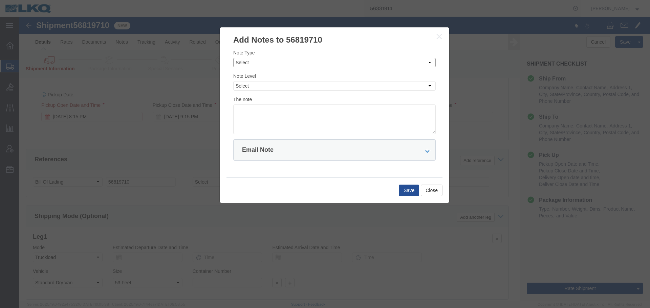
click select "Select Approval Bid Notes Carrier Change Notes Claim Notes Content Hazmat Notes…"
select select "PICK_UP_NOTES"
click select "Select Approval Bid Notes Carrier Change Notes Claim Notes Content Hazmat Notes…"
click textarea
click div "Note Level Select Private to Account Private to Vendor Public"
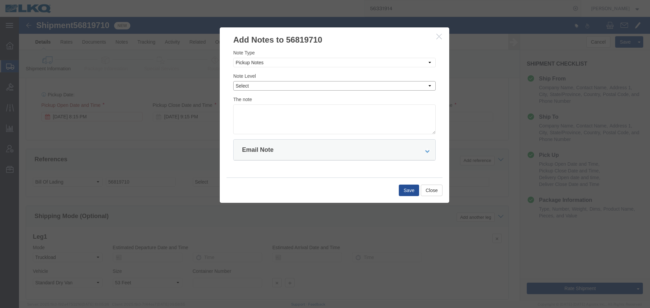
click select "Select Private to Account Private to Vendor Public"
select select "PUBLIC"
click select "Select Private to Account Private to Vendor Public"
click textarea
click textarea "Picked up on"
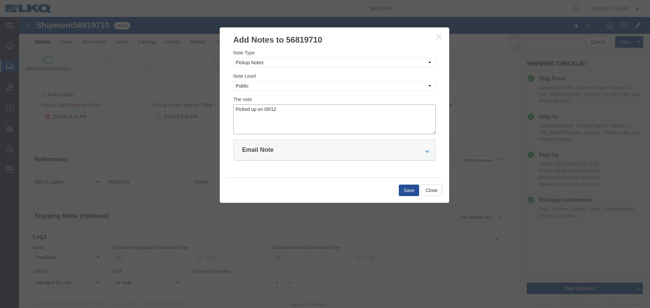
click textarea "Picked up on 09/12"
type textarea "Picked up on 09/12"
click button "Save"
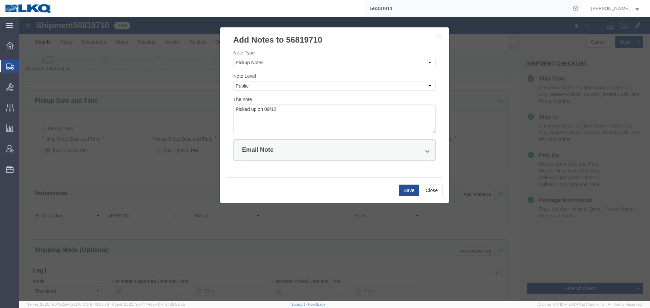
scroll to position [0, 0]
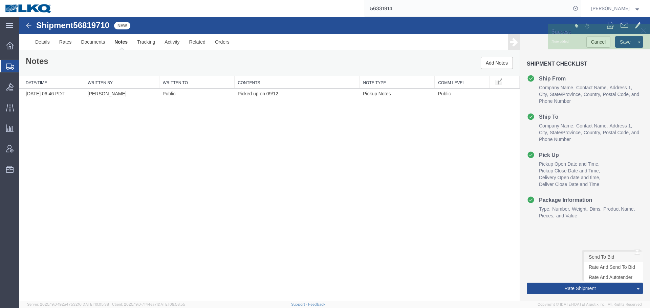
click at [601, 253] on link "Send To Bid" at bounding box center [613, 257] width 59 height 10
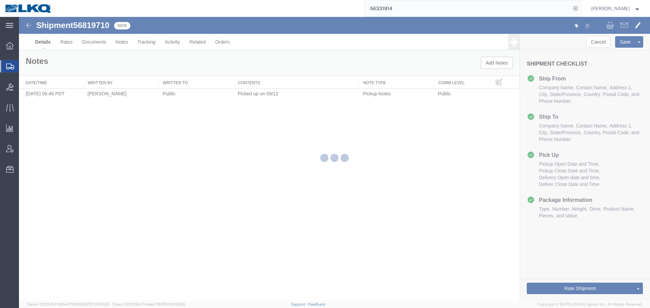
select select "27420"
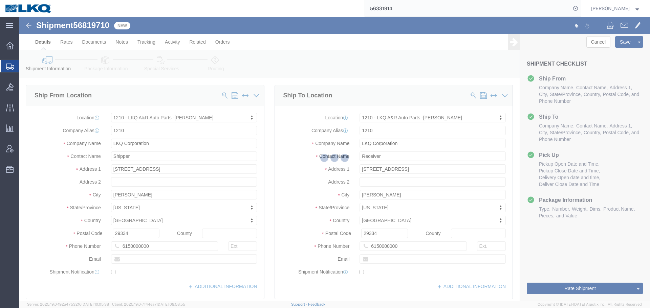
select select "27420"
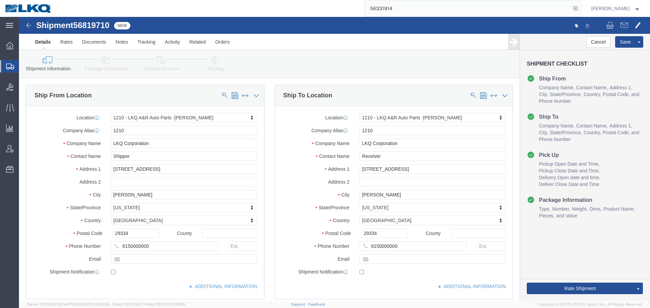
select select "TL"
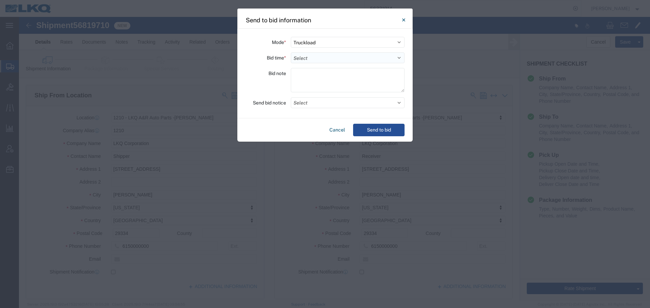
click at [311, 62] on select "Select 30 Min (Rush) 1 Hour (Rush) 2 Hours (Rush) 4 Hours (Rush) 8 Hours (Rush)…" at bounding box center [348, 57] width 114 height 11
select select "8"
click at [291, 52] on select "Select 30 Min (Rush) 1 Hour (Rush) 2 Hours (Rush) 4 Hours (Rush) 8 Hours (Rush)…" at bounding box center [348, 57] width 114 height 11
click at [311, 98] on button "Select" at bounding box center [348, 102] width 114 height 11
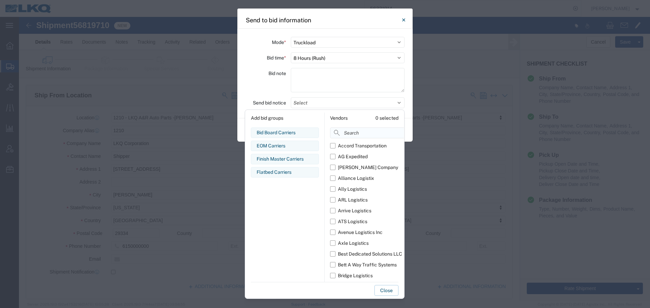
click at [344, 133] on input at bounding box center [382, 133] width 104 height 11
type input "comp"
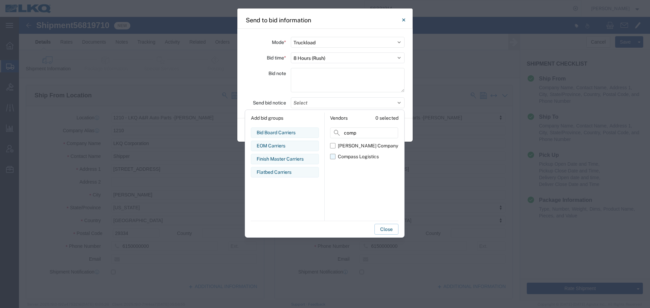
click at [354, 157] on div "Compass Logistics" at bounding box center [358, 156] width 41 height 7
click at [0, 0] on input "Compass Logistics" at bounding box center [0, 0] width 0 height 0
click at [256, 78] on div "Bid note" at bounding box center [265, 81] width 41 height 26
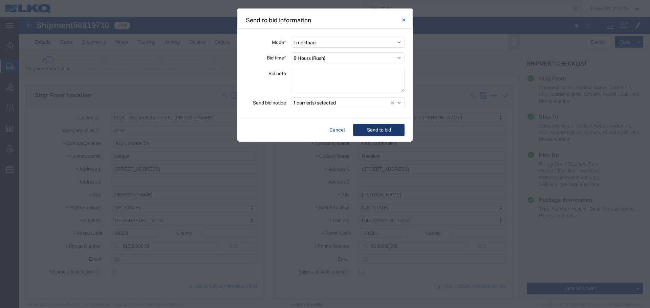
click at [382, 129] on button "Send to bid" at bounding box center [378, 130] width 51 height 13
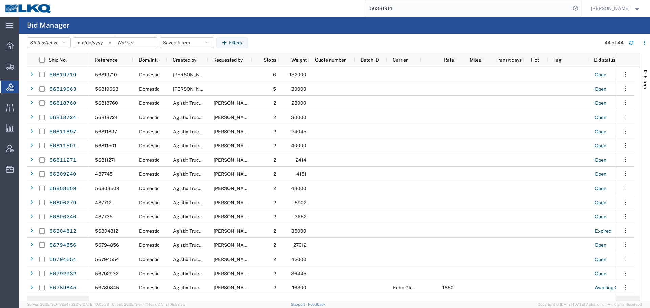
click at [447, 7] on input "56331914" at bounding box center [468, 8] width 206 height 16
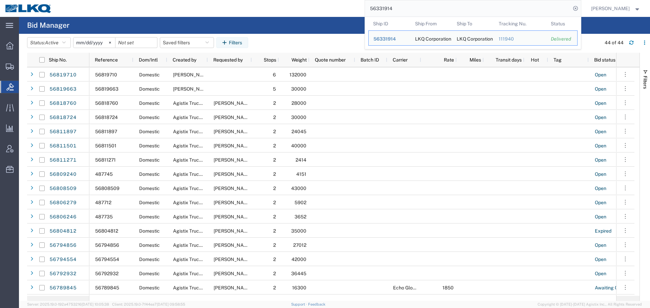
paste input "411583"
type input "56411583"
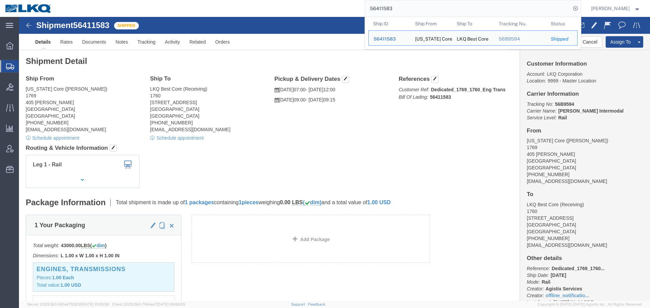
click div "Leg 1 - Rail Vehicle 1: Boxcar"
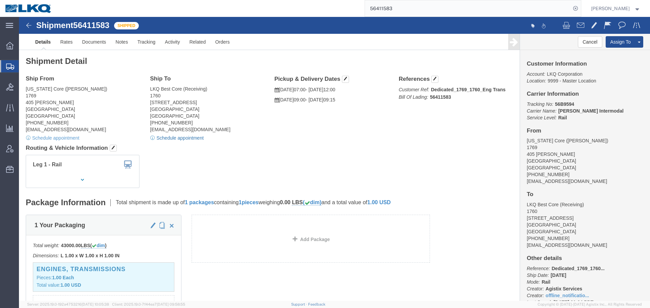
click link "Schedule appointment"
select select
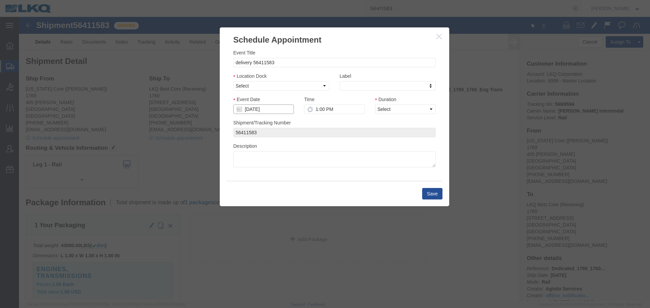
click input "[DATE]"
click td "17"
type input "[DATE]"
click input "1:00 PM"
type input "11:30 AM"
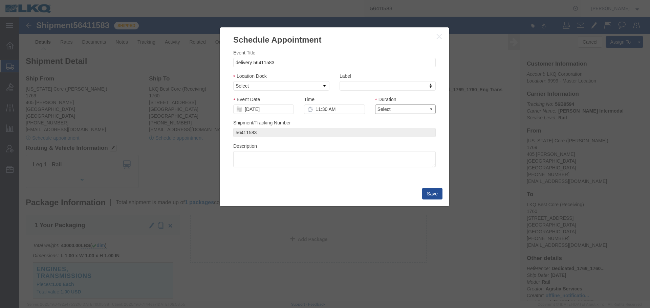
click select "Select 15 min 30 min 45 min 1 hr 2 hr 3 hr 4 hr"
select select "15"
click select "Select 15 min 30 min 45 min 1 hr 2 hr 3 hr 4 hr"
click button "Save"
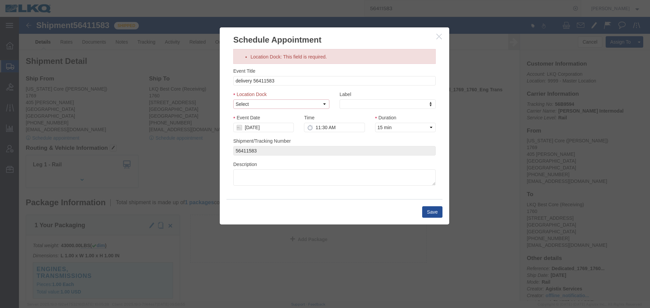
click select "Select 1760 - LKQ Best Core 1760 - Outbound Loads"
select select "1"
click select "Select 1760 - LKQ Best Core 1760 - Outbound Loads"
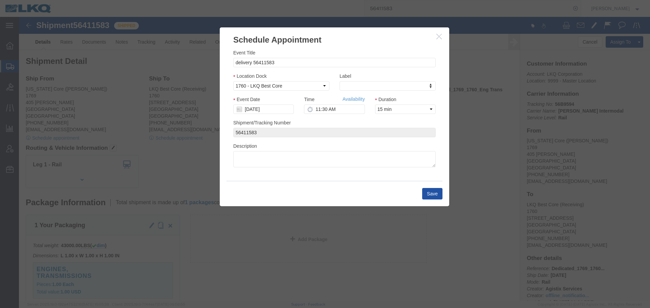
click button "Save"
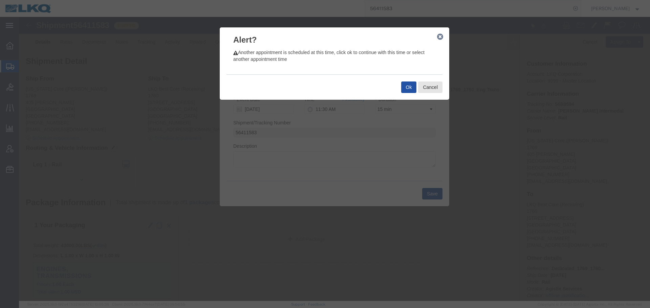
click button "Ok"
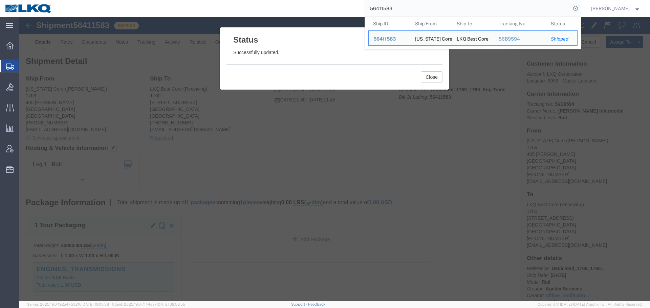
click at [414, 10] on input "56411583" at bounding box center [468, 8] width 206 height 16
paste input "81966"
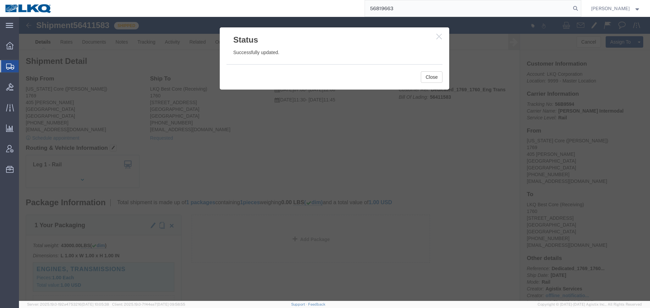
type input "56819663"
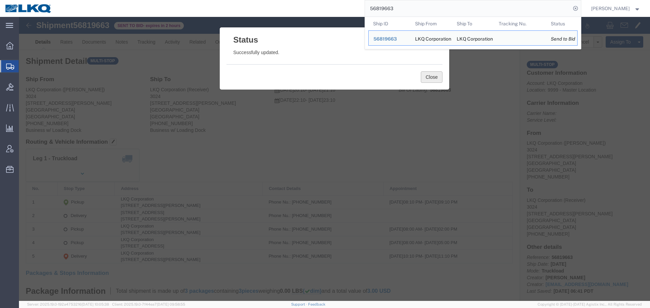
click button "Close"
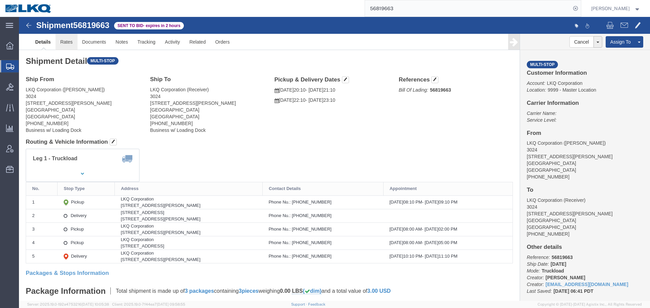
click link "Rates"
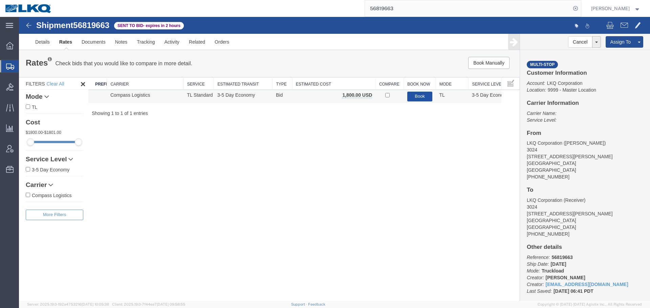
click at [420, 99] on button "Book" at bounding box center [419, 97] width 25 height 10
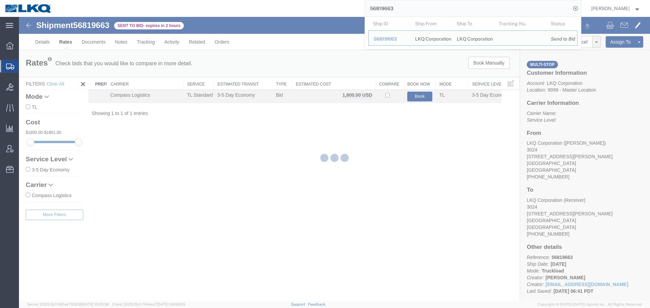
click at [436, 13] on input "56819663" at bounding box center [468, 8] width 206 height 16
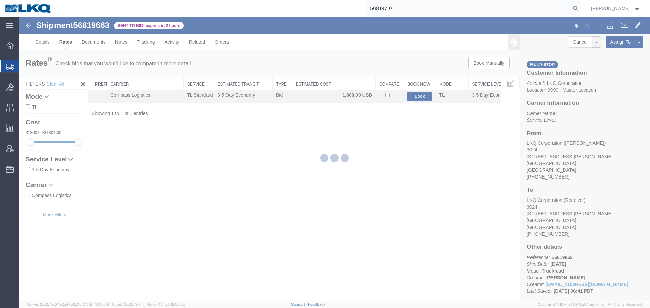
type input "56819710"
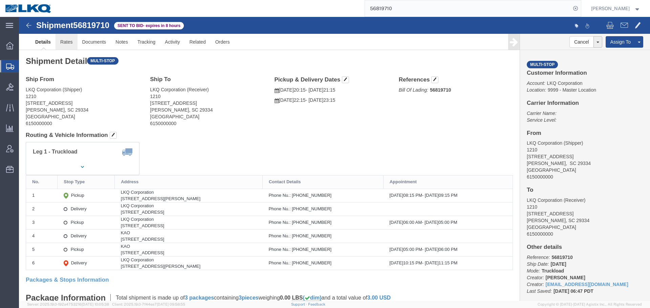
drag, startPoint x: 69, startPoint y: 42, endPoint x: 50, endPoint y: 25, distance: 25.4
click link "Rates"
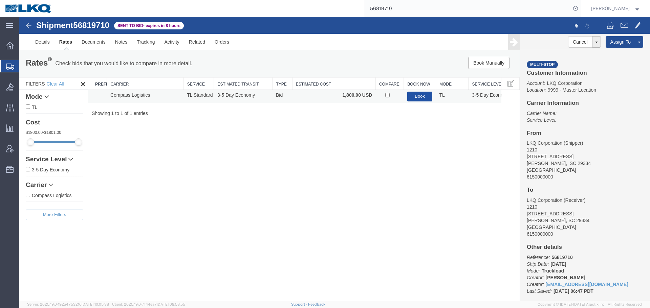
click at [424, 101] on button "Book" at bounding box center [419, 97] width 25 height 10
